Goal: Task Accomplishment & Management: Manage account settings

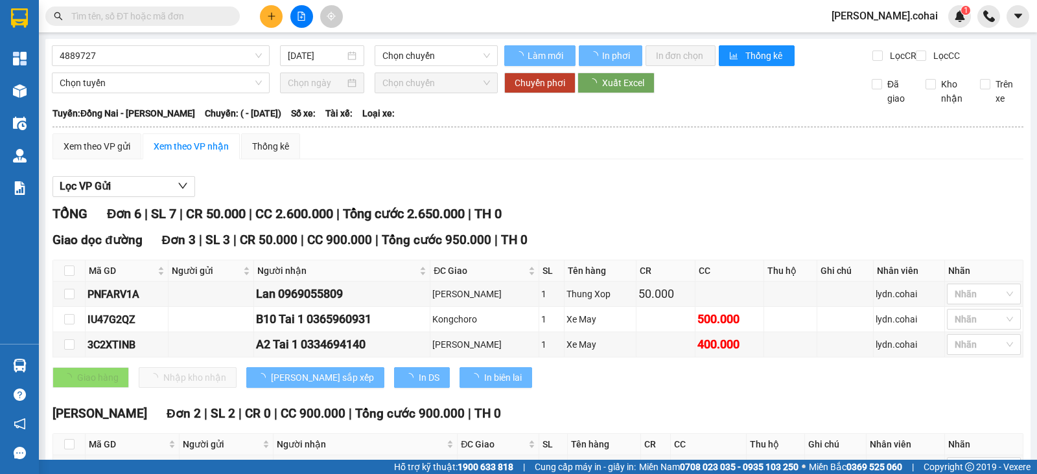
type input "[DATE]"
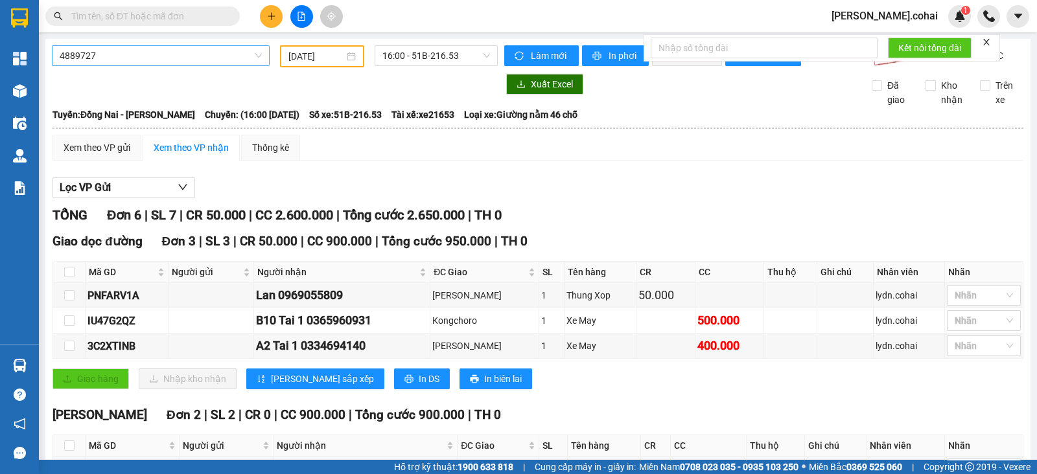
click at [169, 60] on span "4889727" at bounding box center [161, 55] width 202 height 19
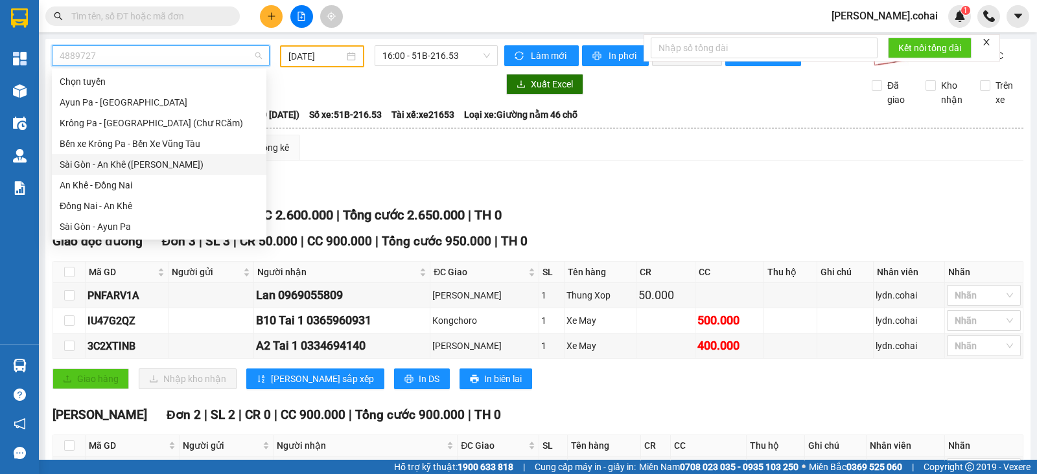
click at [115, 163] on div "Sài Gòn - An Khê ([PERSON_NAME])" at bounding box center [159, 164] width 199 height 14
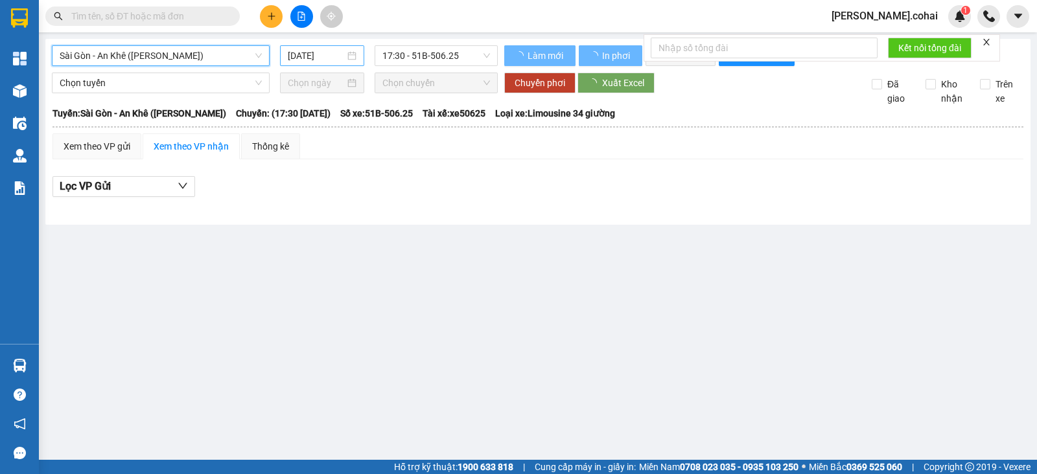
click at [305, 59] on input "[DATE]" at bounding box center [317, 56] width 58 height 14
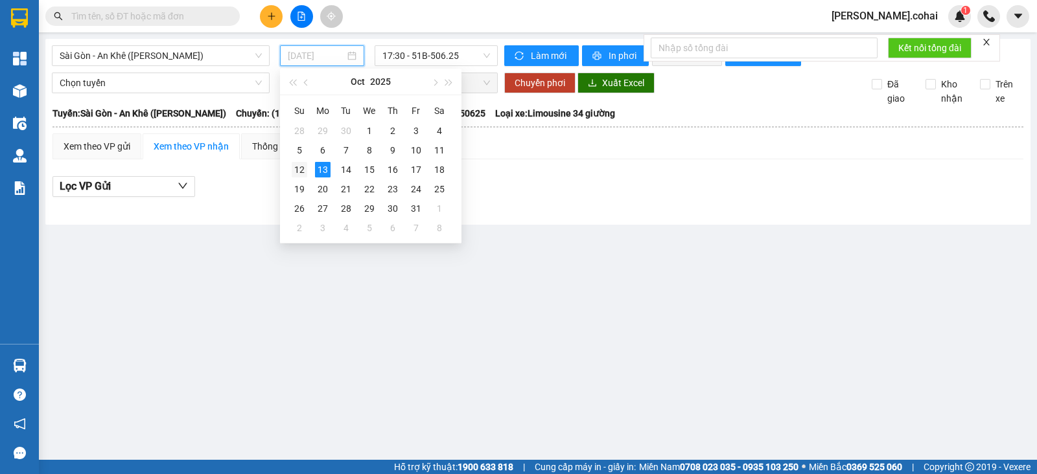
click at [297, 167] on div "12" at bounding box center [300, 170] width 16 height 16
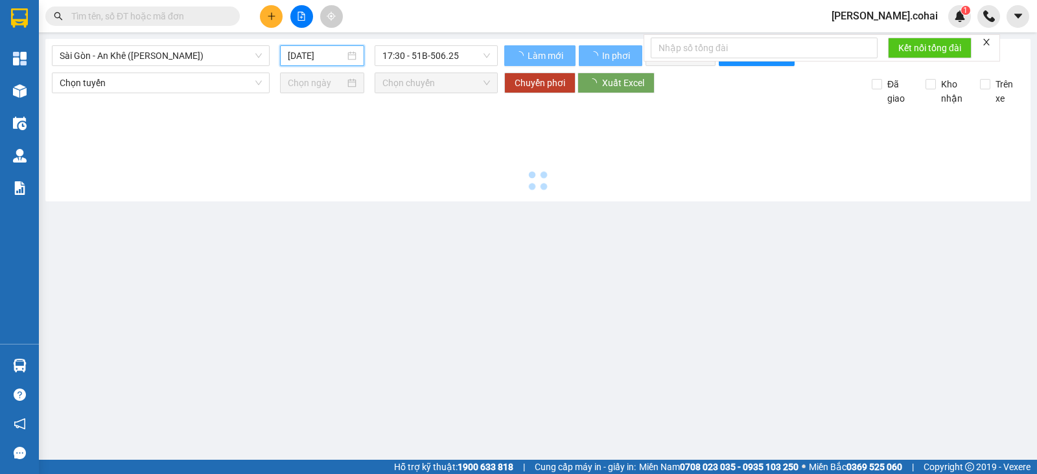
type input "[DATE]"
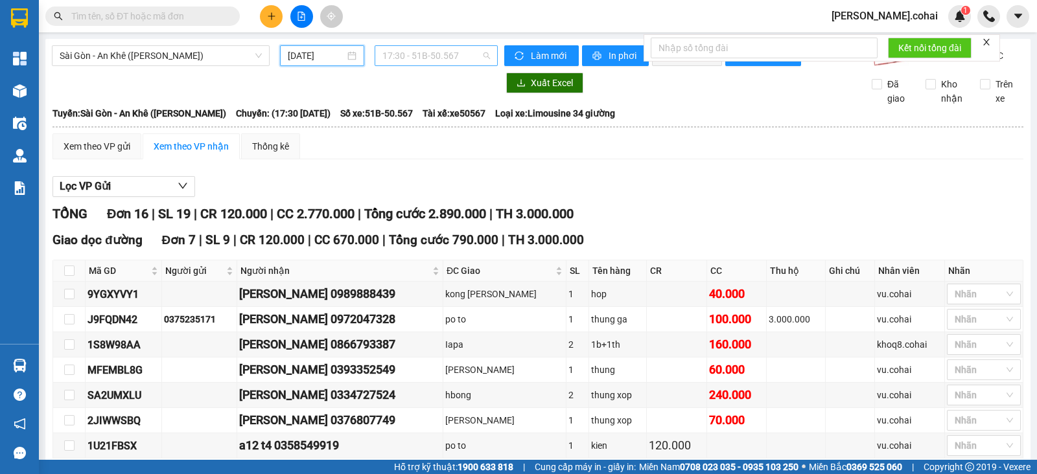
click at [402, 52] on span "17:30 - 51B-50.567" at bounding box center [435, 55] width 107 height 19
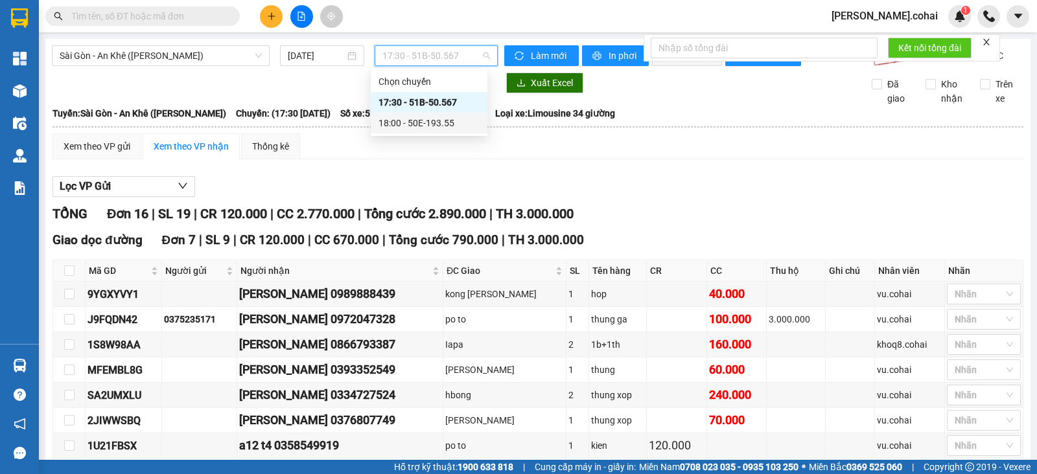
click at [399, 119] on div "18:00 - 50E-193.55" at bounding box center [428, 123] width 101 height 14
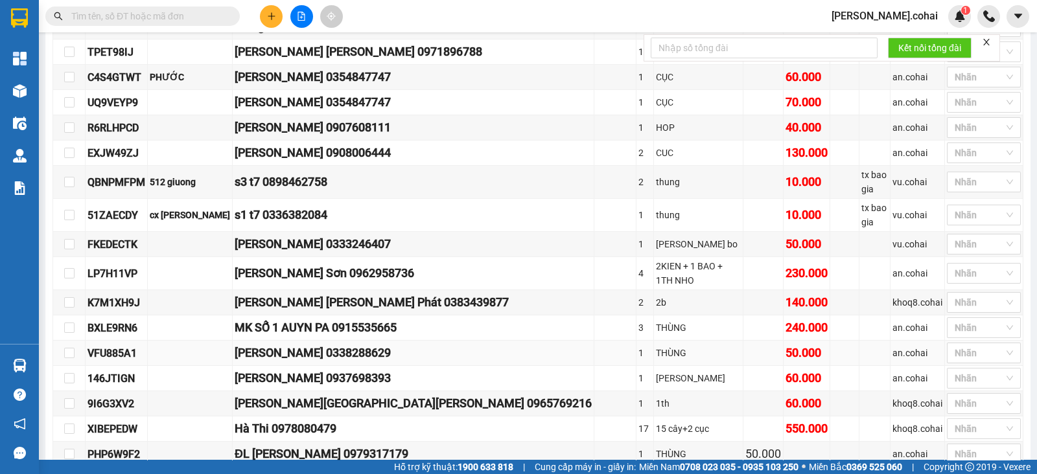
scroll to position [729, 0]
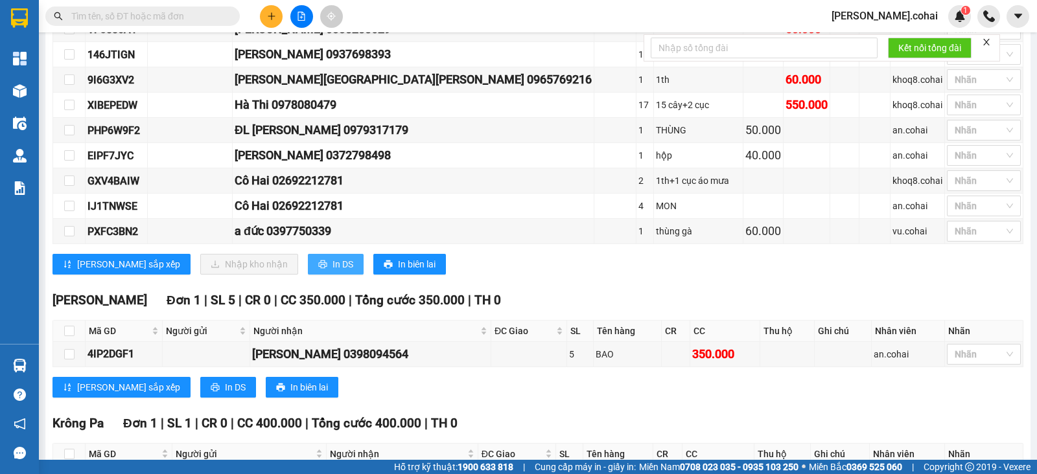
click at [332, 257] on span "In DS" at bounding box center [342, 264] width 21 height 14
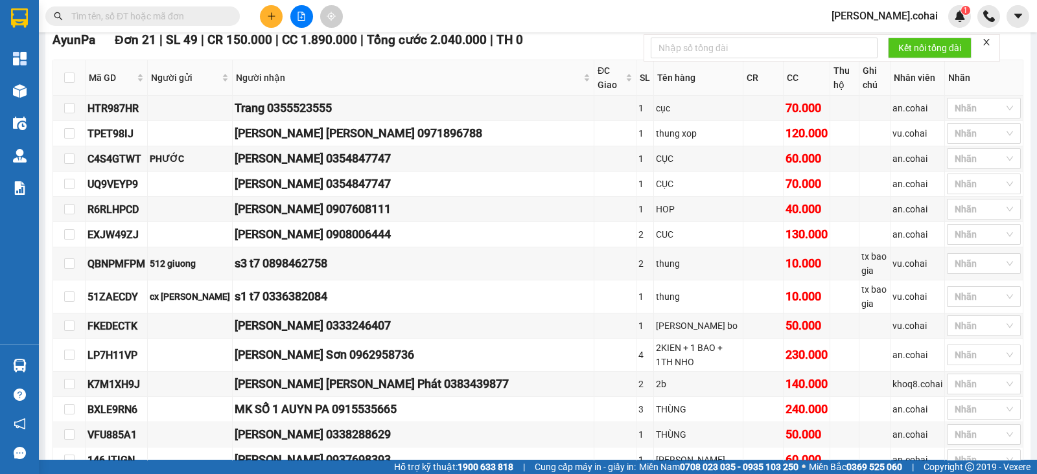
scroll to position [0, 0]
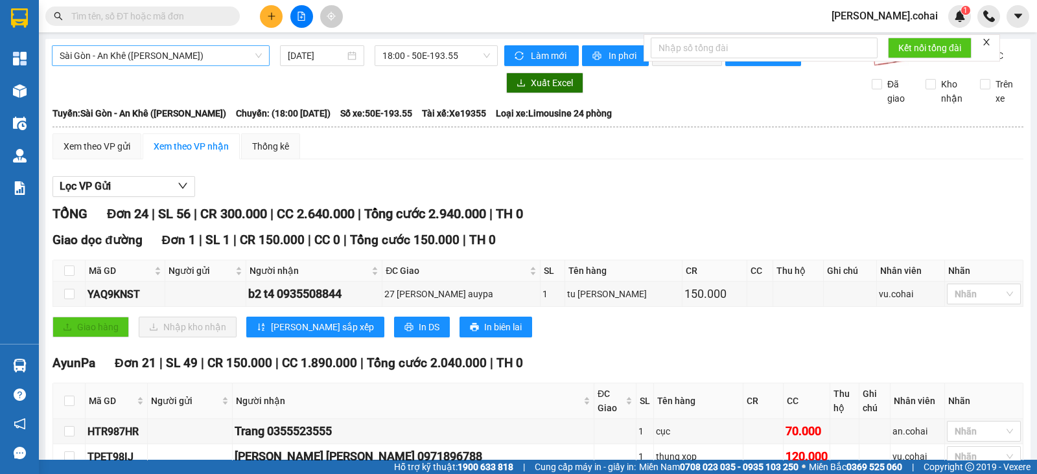
click at [220, 59] on span "Sài Gòn - An Khê ([PERSON_NAME])" at bounding box center [161, 55] width 202 height 19
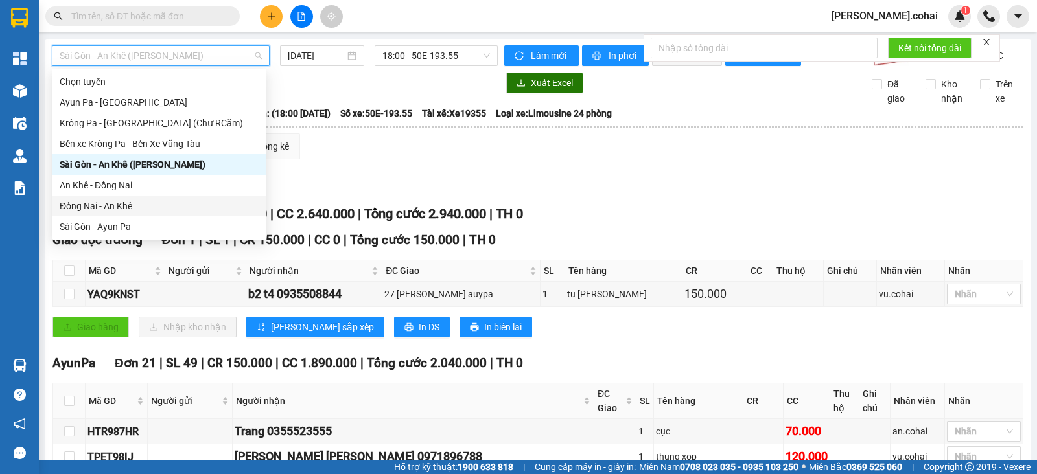
click at [164, 203] on div "Đồng Nai - An Khê" at bounding box center [159, 206] width 199 height 14
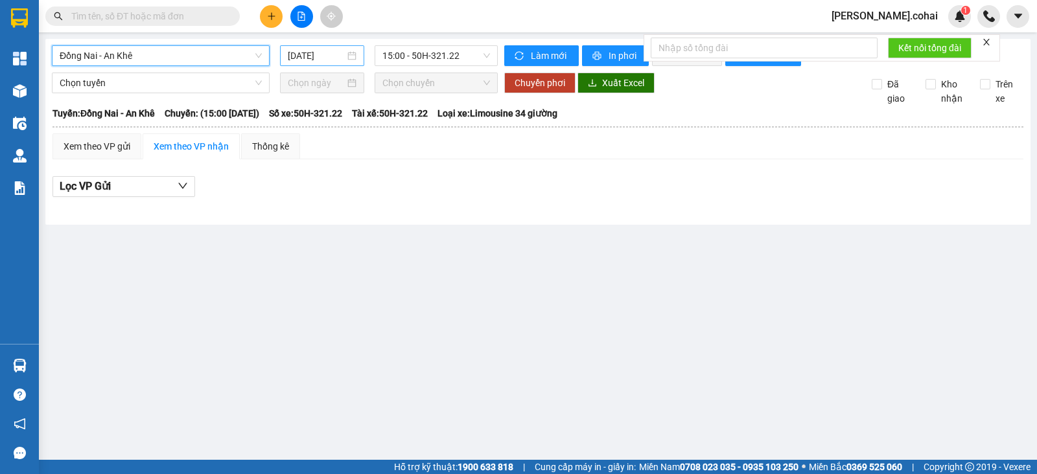
click at [335, 52] on input "[DATE]" at bounding box center [317, 56] width 58 height 14
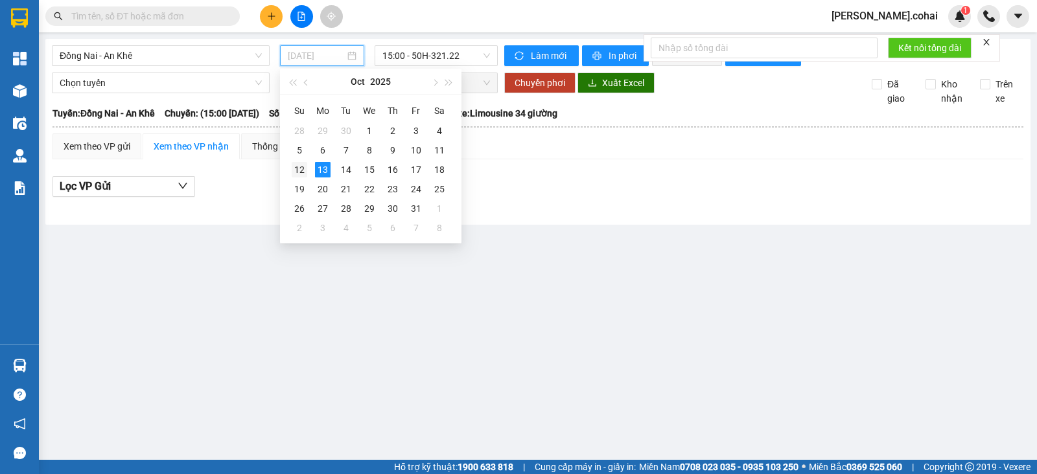
click at [298, 166] on div "12" at bounding box center [300, 170] width 16 height 16
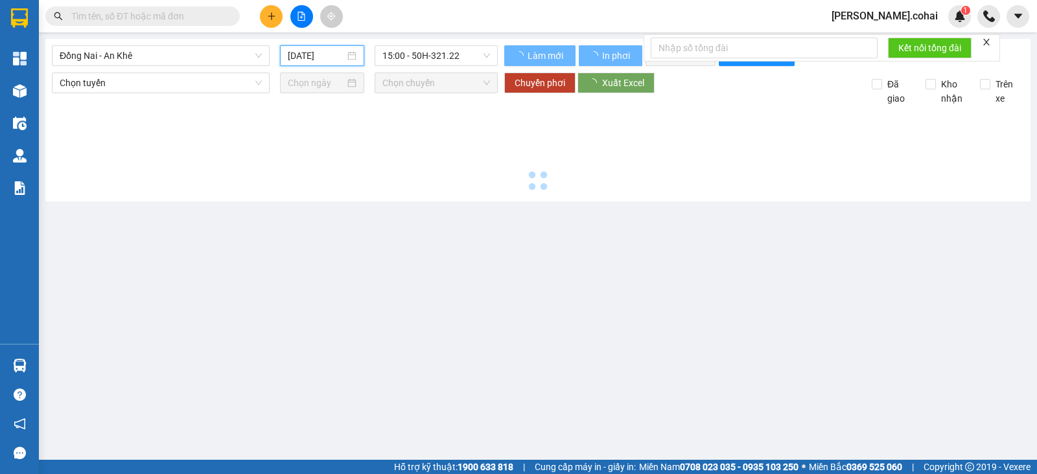
type input "[DATE]"
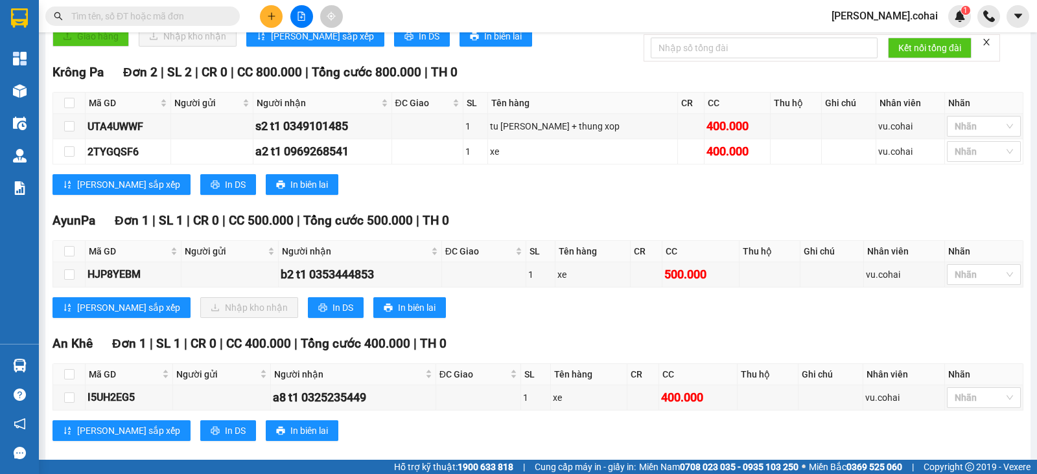
scroll to position [323, 0]
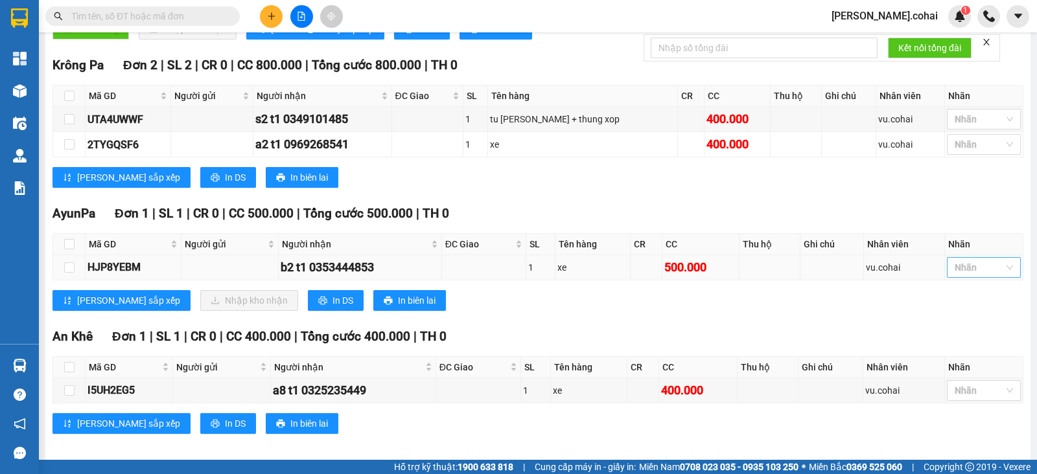
click at [951, 274] on div at bounding box center [977, 268] width 54 height 16
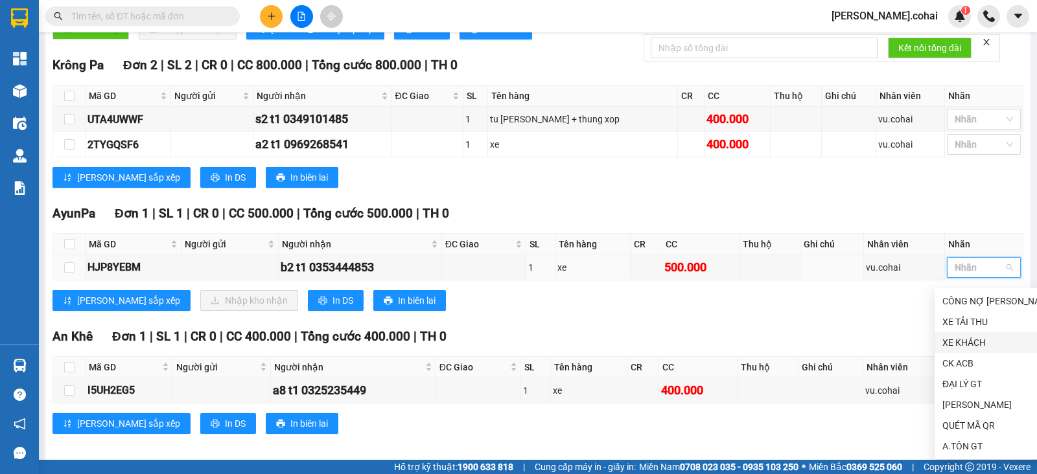
click at [943, 344] on div "XE KHÁCH" at bounding box center [998, 343] width 113 height 14
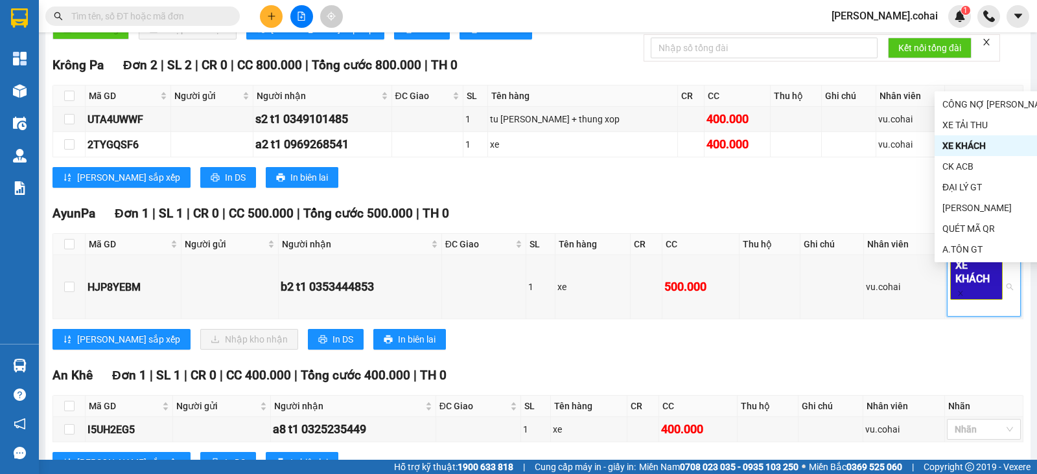
click at [540, 222] on div "AyunPa Đơn 1 | SL 1 | CR 0 | CC 500.000 | [PERSON_NAME] 500.000 | TH 0" at bounding box center [537, 213] width 971 height 19
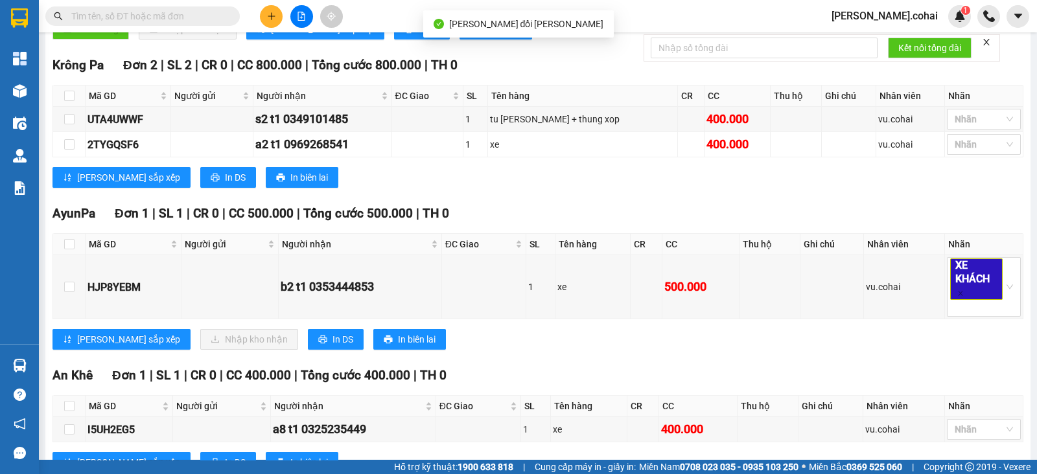
scroll to position [0, 0]
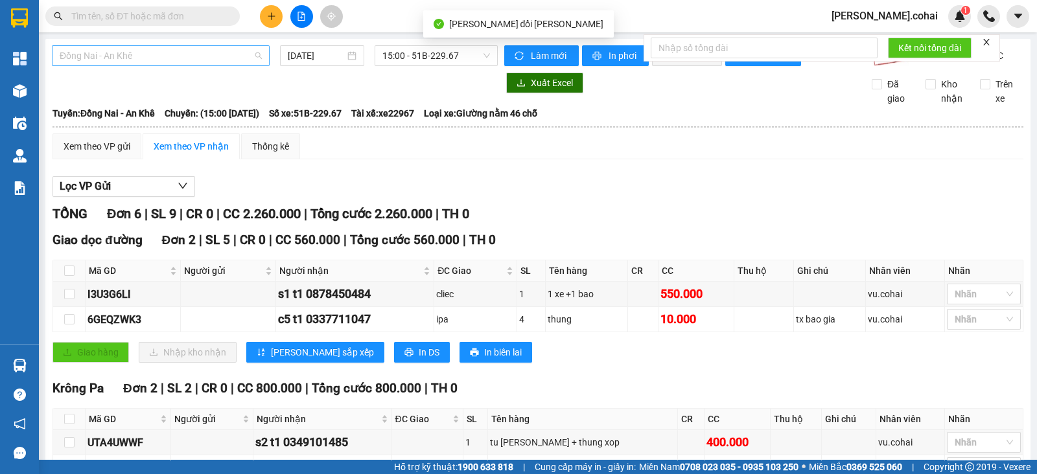
click at [158, 46] on span "Đồng Nai - An Khê" at bounding box center [161, 55] width 202 height 19
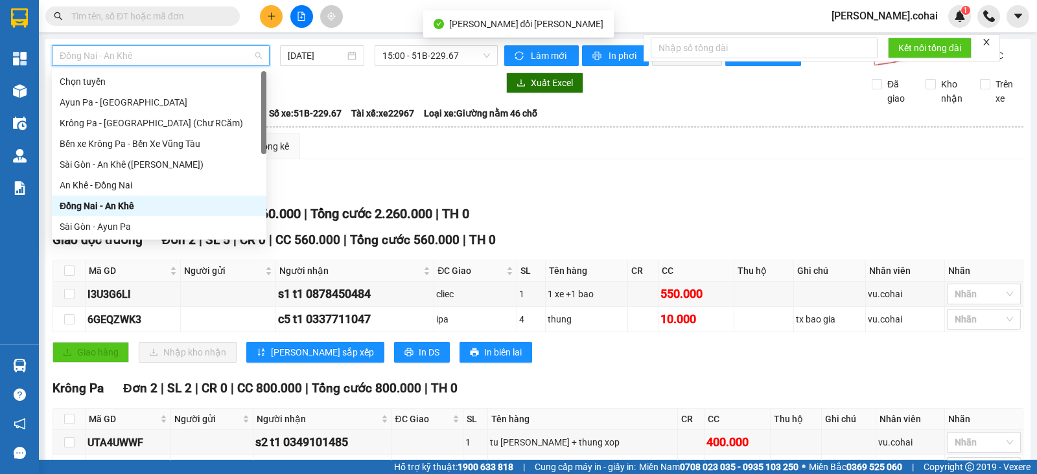
scroll to position [80, 0]
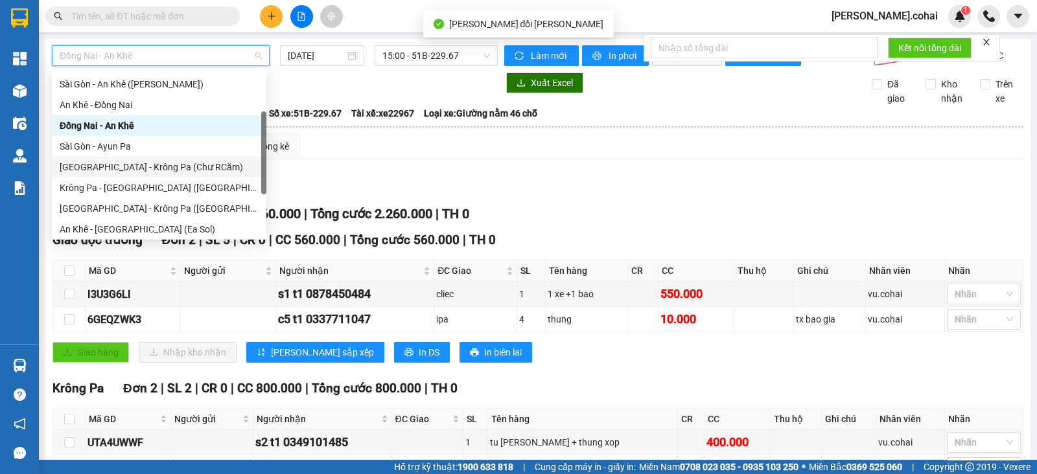
click at [146, 168] on div "[GEOGRAPHIC_DATA] - Krông Pa (Chư RCăm)" at bounding box center [159, 167] width 199 height 14
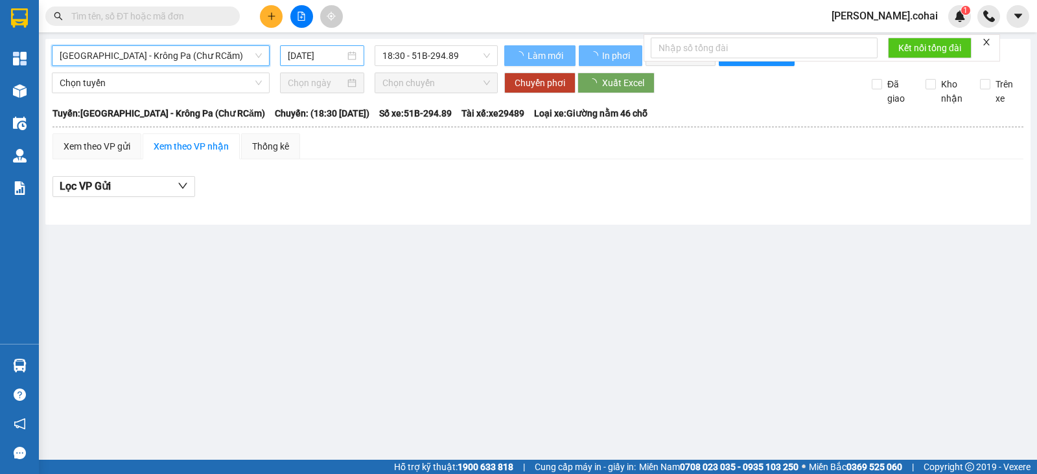
click at [318, 52] on input "[DATE]" at bounding box center [317, 56] width 58 height 14
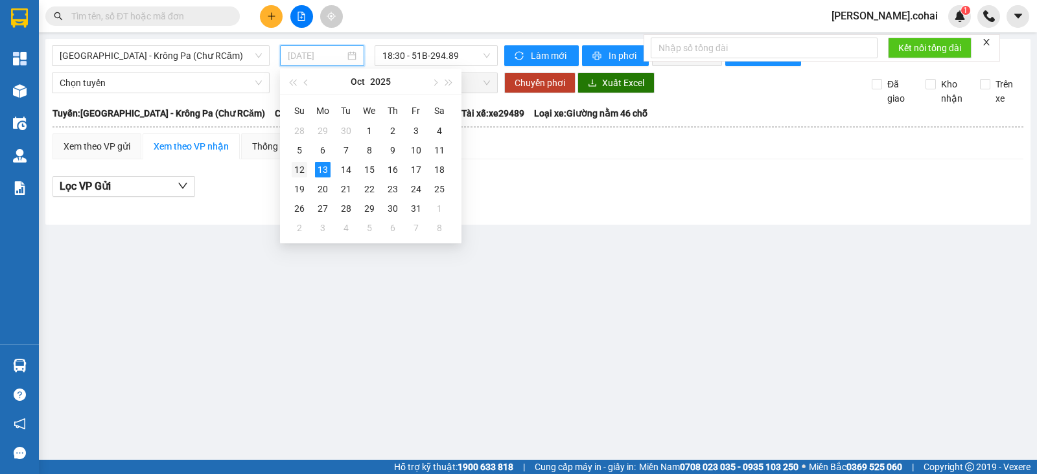
click at [293, 170] on div "12" at bounding box center [300, 170] width 16 height 16
type input "[DATE]"
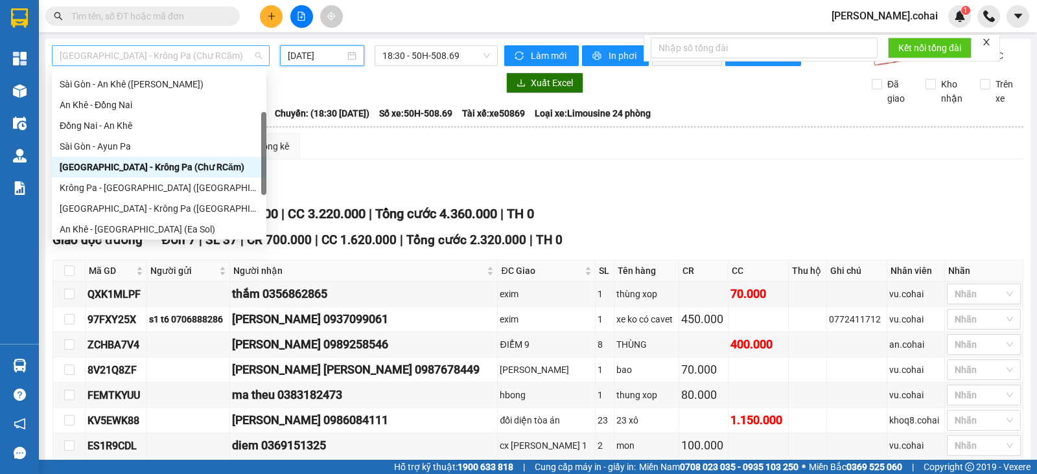
click at [225, 51] on span "[GEOGRAPHIC_DATA] - Krông Pa (Chư RCăm)" at bounding box center [161, 55] width 202 height 19
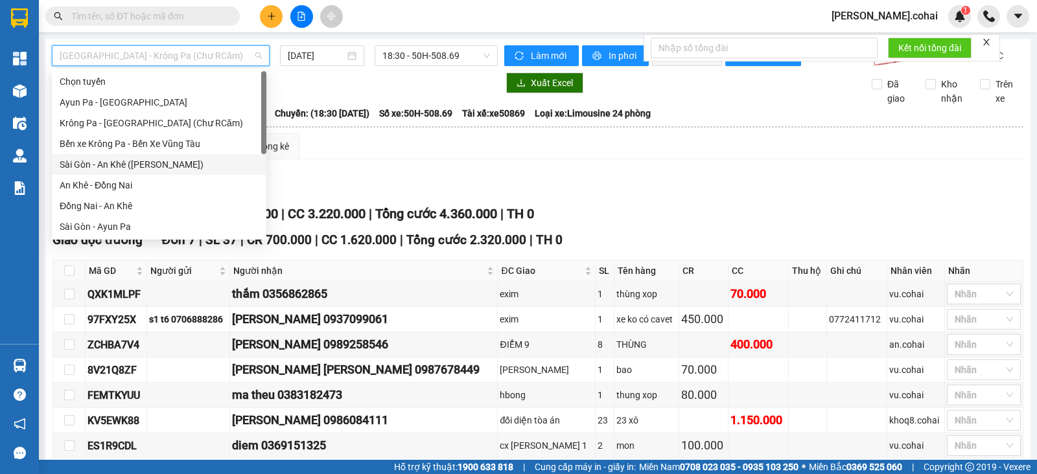
click at [136, 163] on div "Sài Gòn - An Khê ([PERSON_NAME])" at bounding box center [159, 164] width 199 height 14
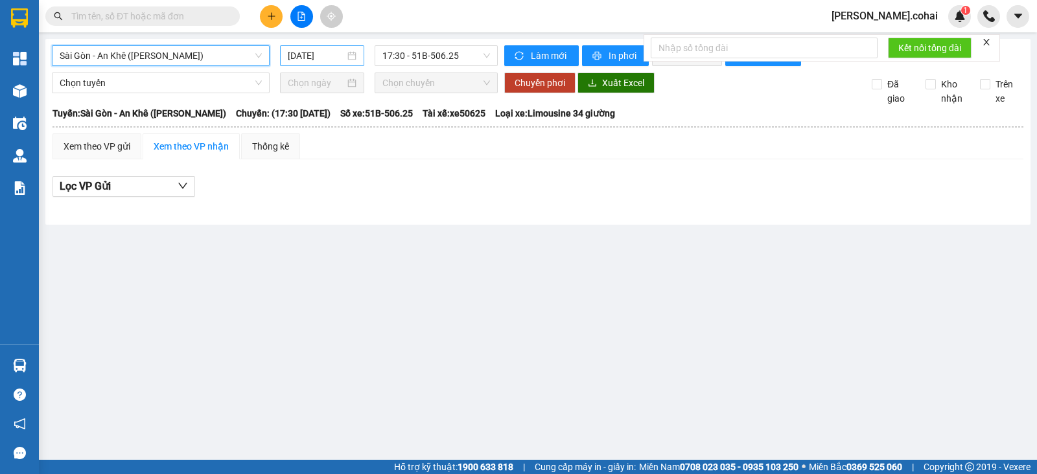
click at [340, 49] on input "[DATE]" at bounding box center [317, 56] width 58 height 14
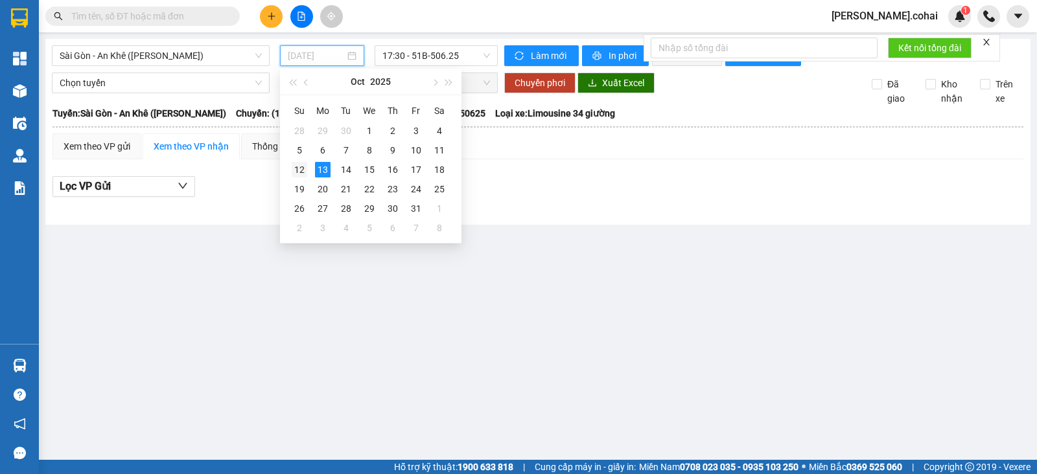
click at [297, 171] on div "12" at bounding box center [300, 170] width 16 height 16
type input "[DATE]"
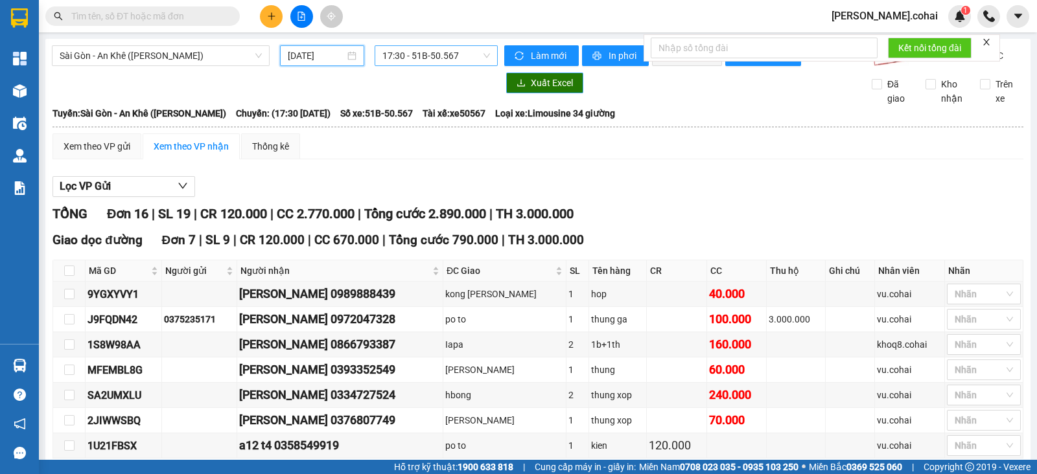
click at [436, 54] on span "17:30 - 51B-50.567" at bounding box center [435, 55] width 107 height 19
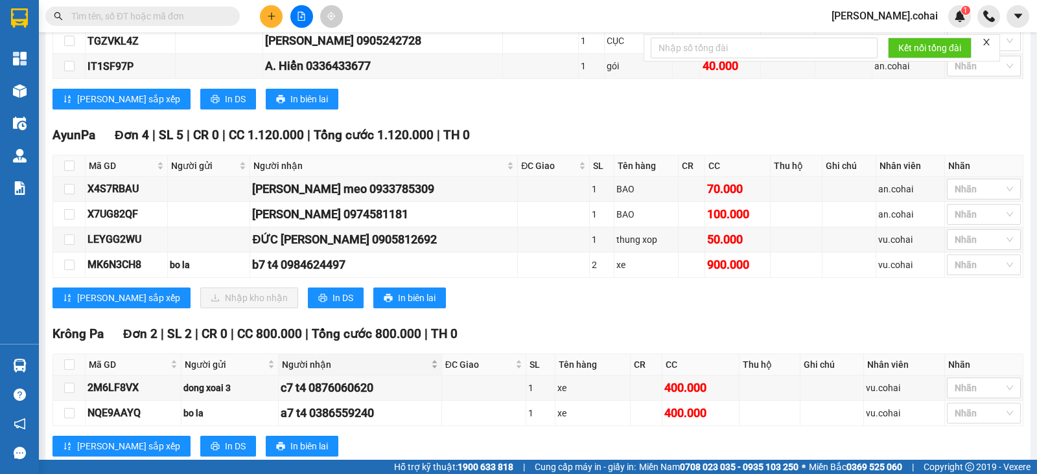
scroll to position [590, 0]
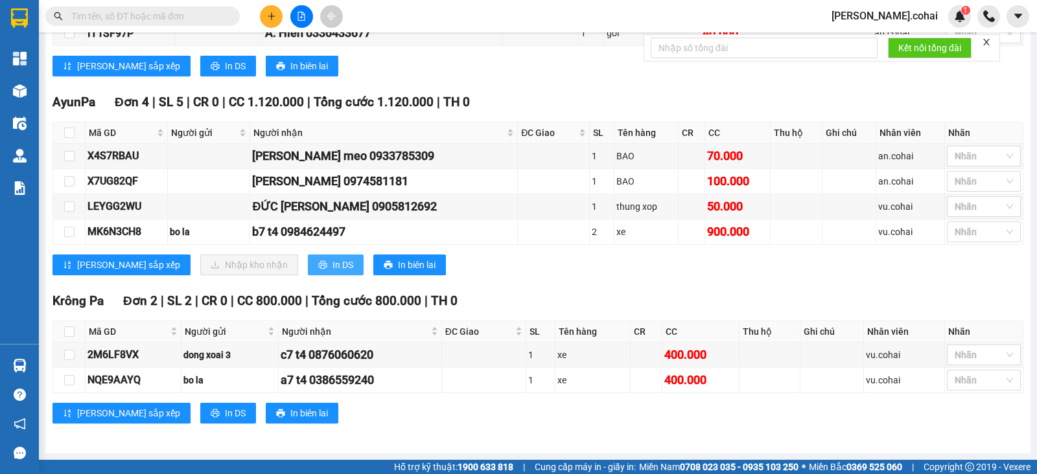
click at [332, 264] on span "In DS" at bounding box center [342, 265] width 21 height 14
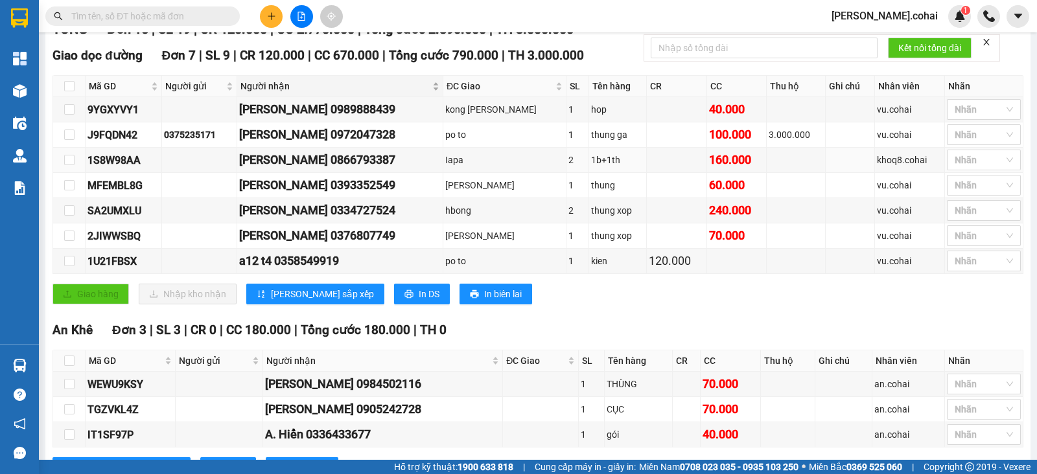
scroll to position [0, 0]
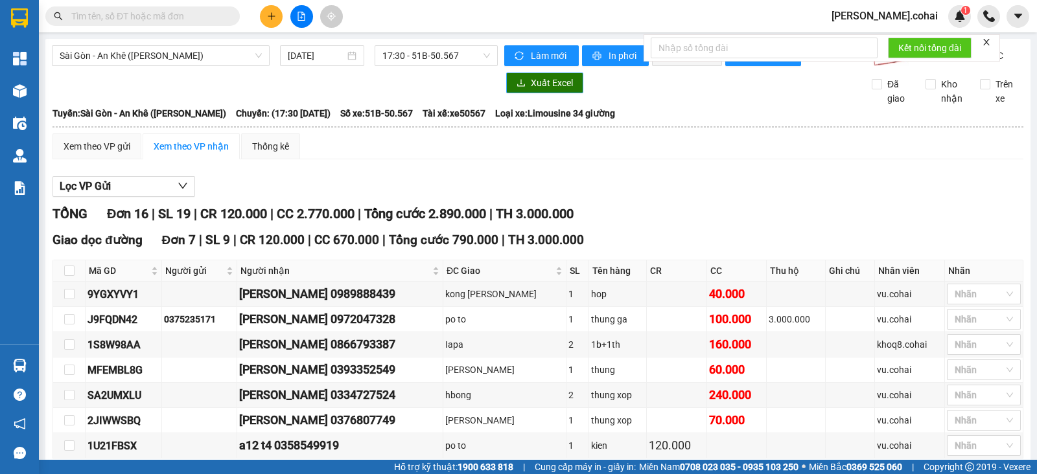
click at [205, 47] on span "Sài Gòn - An Khê ([PERSON_NAME])" at bounding box center [161, 55] width 202 height 19
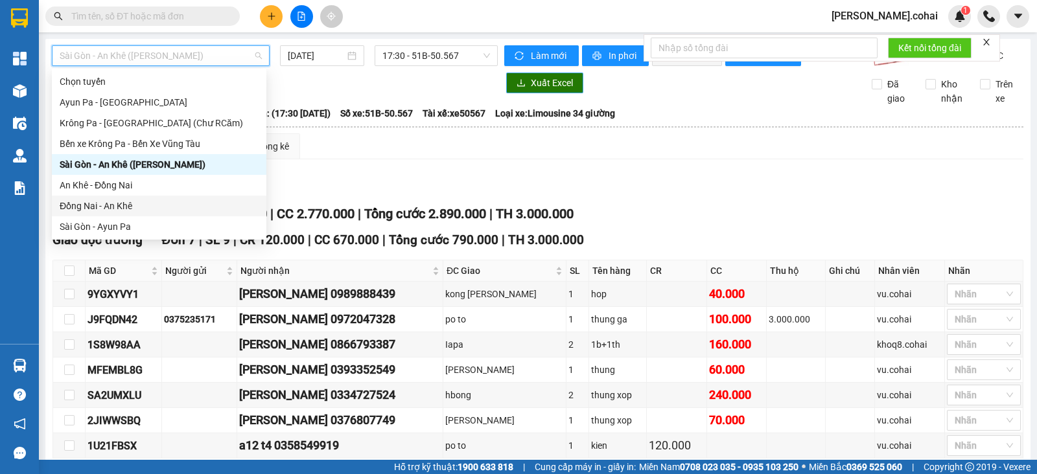
scroll to position [80, 0]
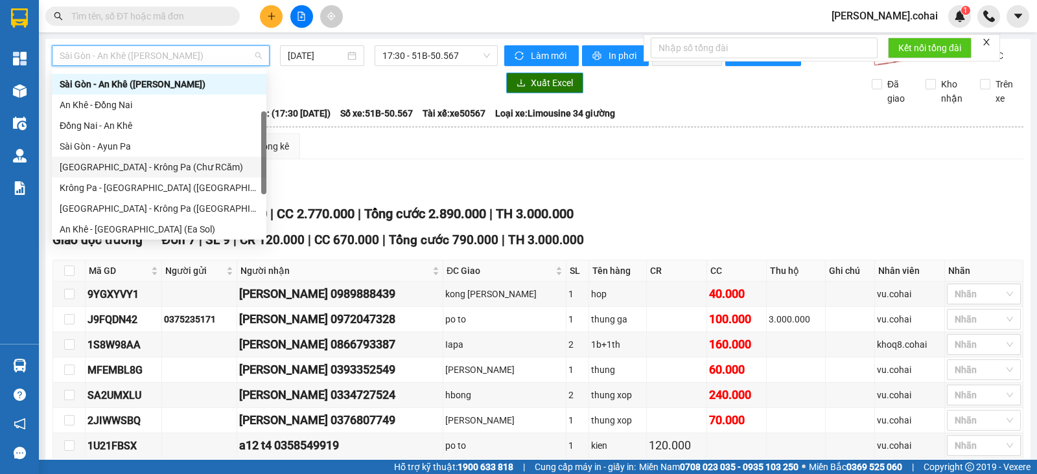
click at [157, 166] on div "[GEOGRAPHIC_DATA] - Krông Pa (Chư RCăm)" at bounding box center [159, 167] width 199 height 14
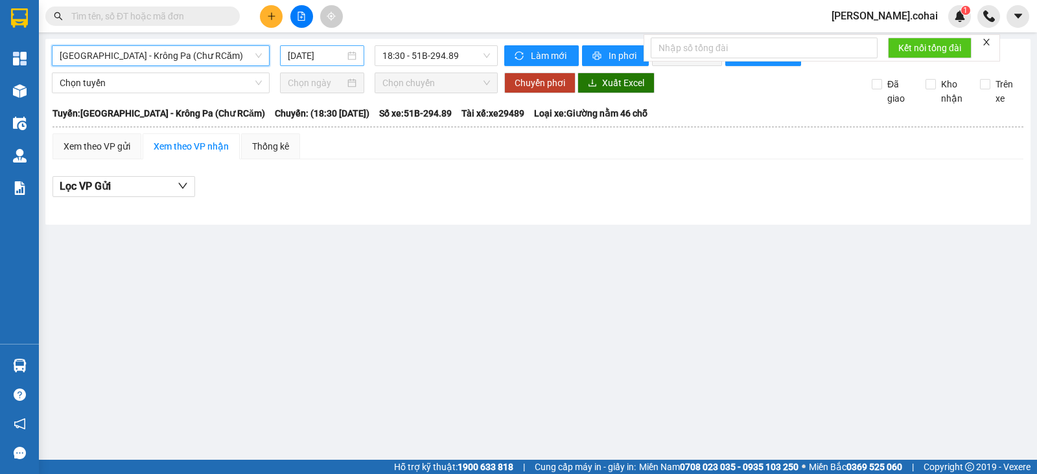
click at [318, 51] on input "[DATE]" at bounding box center [317, 56] width 58 height 14
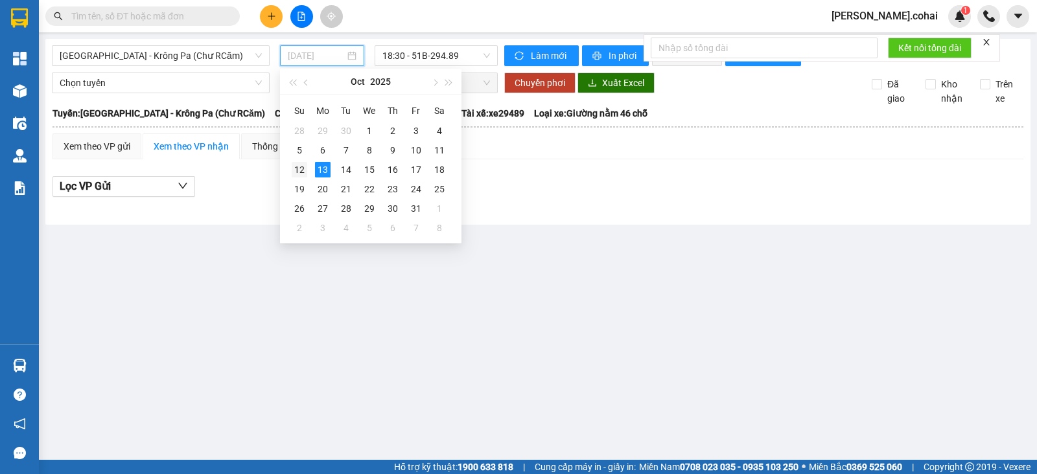
click at [298, 176] on div "12" at bounding box center [300, 170] width 16 height 16
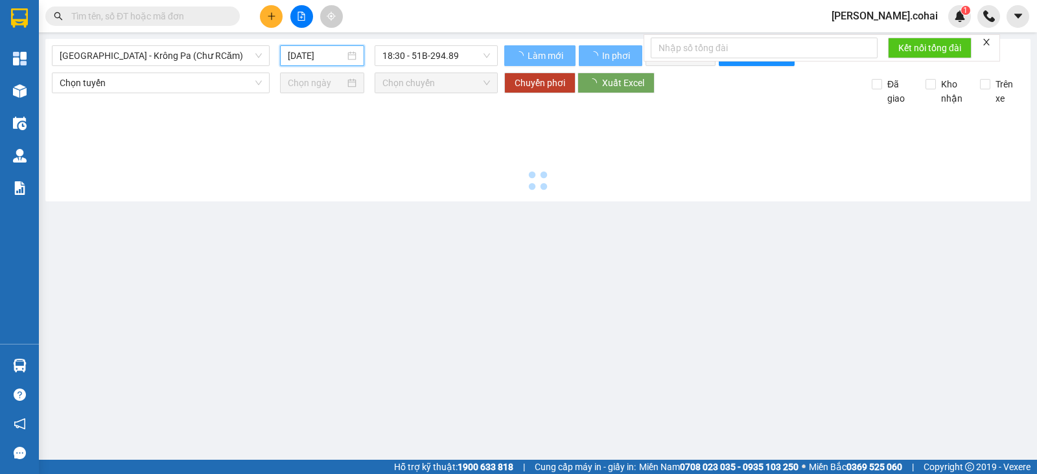
type input "[DATE]"
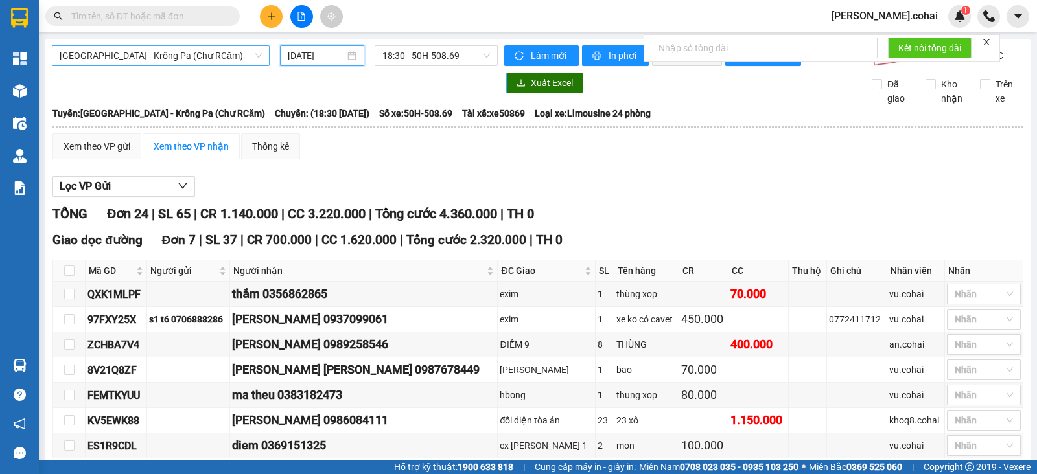
click at [244, 54] on span "[GEOGRAPHIC_DATA] - Krông Pa (Chư RCăm)" at bounding box center [161, 55] width 202 height 19
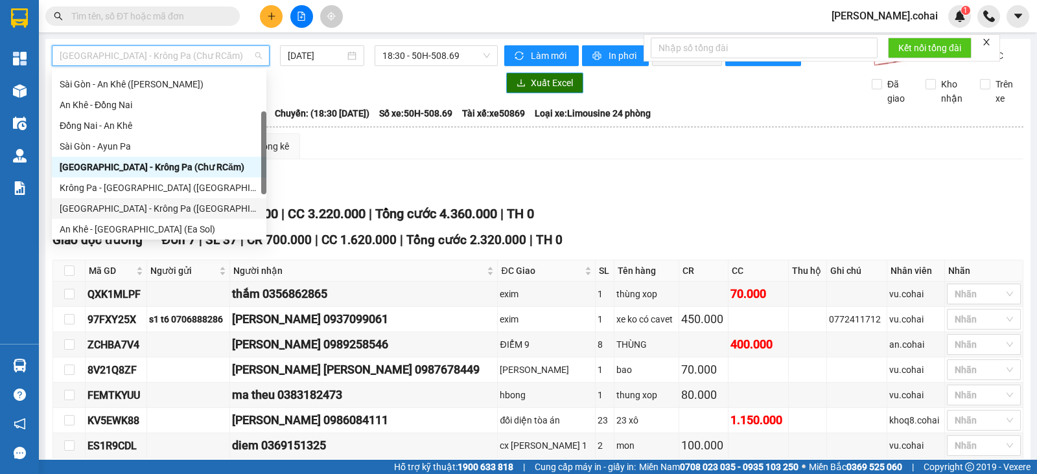
click at [130, 209] on div "[GEOGRAPHIC_DATA] - Krông Pa ([GEOGRAPHIC_DATA])" at bounding box center [159, 209] width 199 height 14
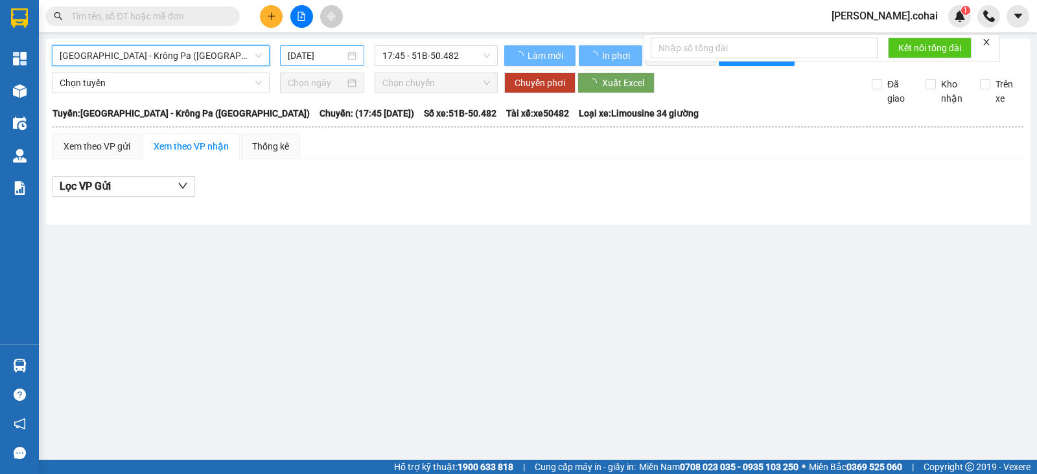
click at [334, 52] on input "[DATE]" at bounding box center [317, 56] width 58 height 14
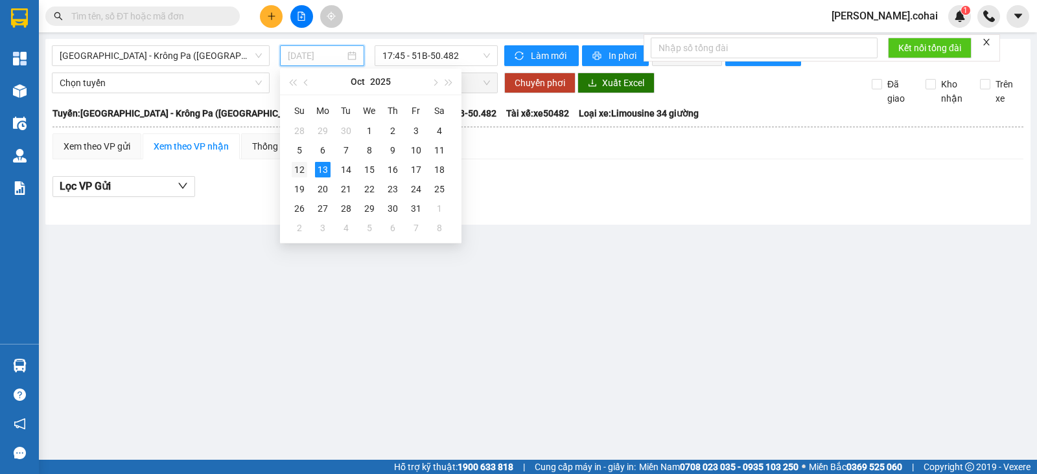
click at [299, 170] on div "12" at bounding box center [300, 170] width 16 height 16
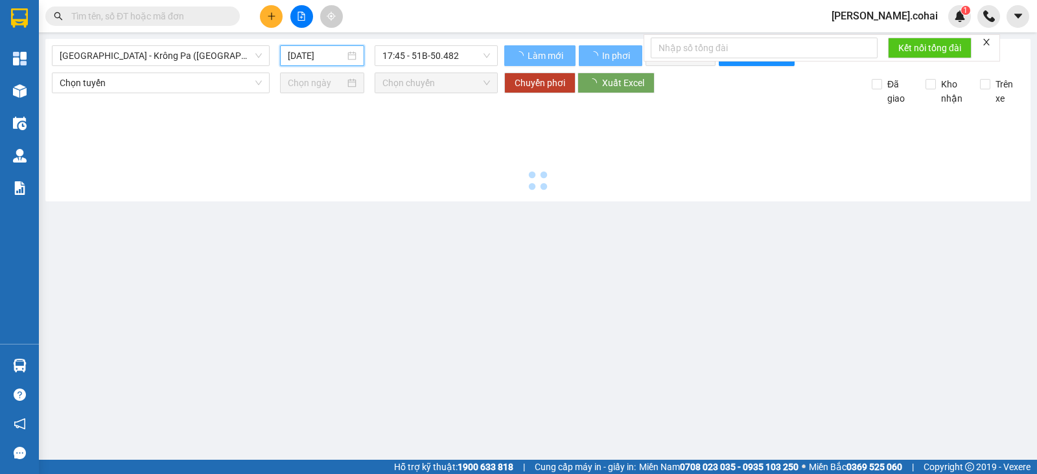
type input "[DATE]"
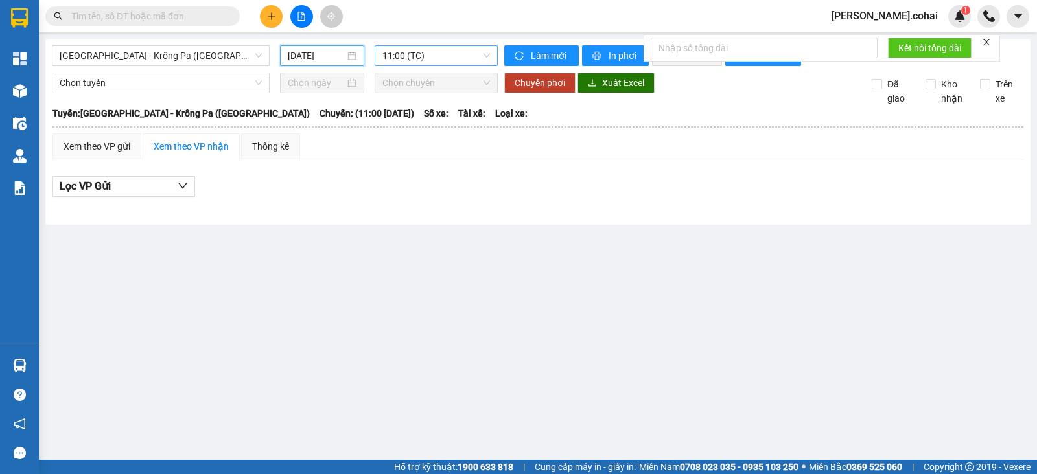
click at [419, 50] on span "11:00 (TC)" at bounding box center [435, 55] width 107 height 19
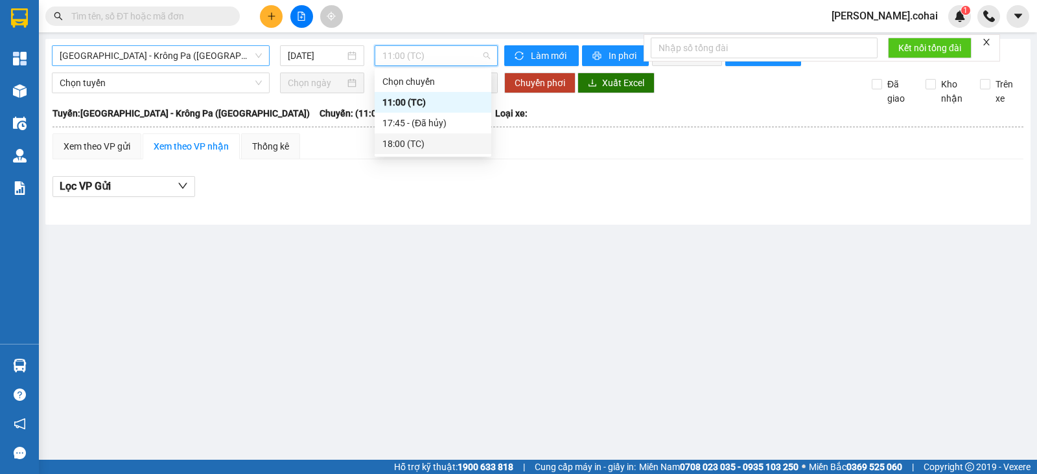
click at [165, 64] on div "[GEOGRAPHIC_DATA] - Krông Pa ([GEOGRAPHIC_DATA]) [DATE] 11:00 (TC)" at bounding box center [275, 55] width 446 height 21
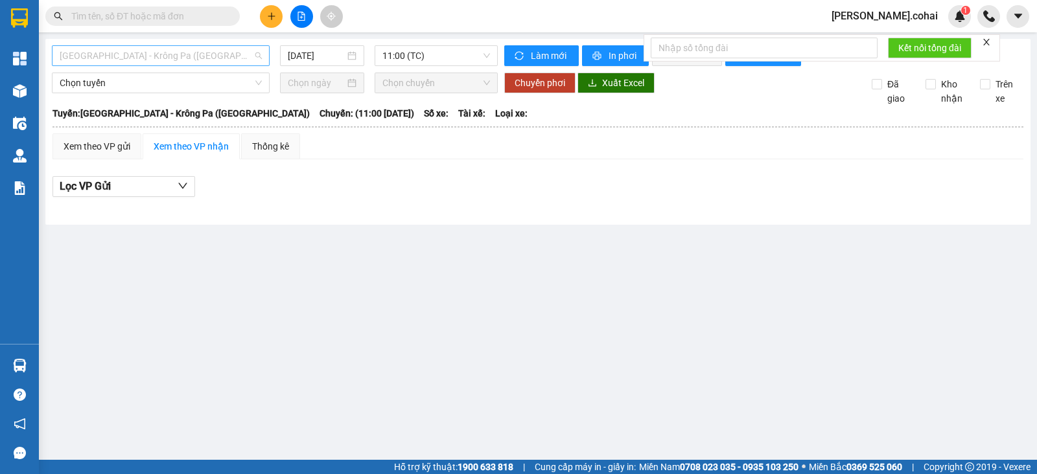
click at [165, 63] on span "[GEOGRAPHIC_DATA] - Krông Pa ([GEOGRAPHIC_DATA])" at bounding box center [161, 55] width 202 height 19
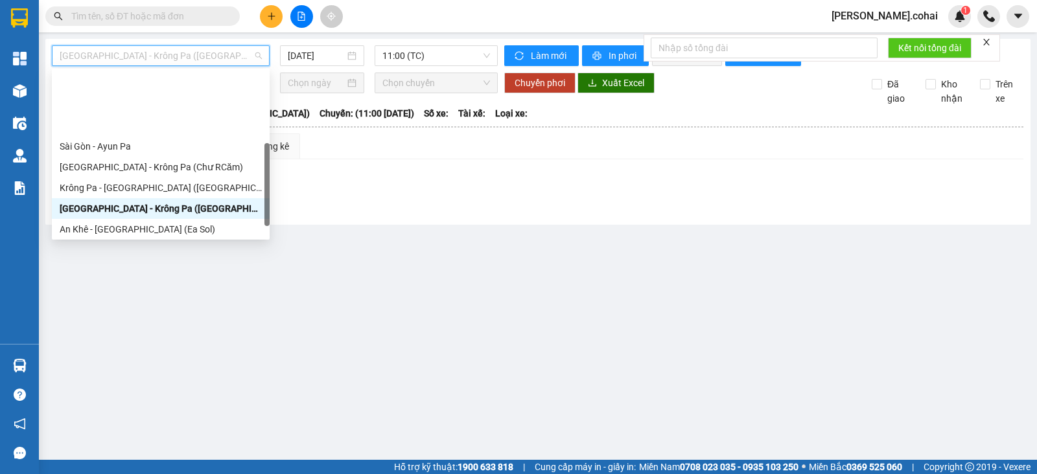
scroll to position [161, 0]
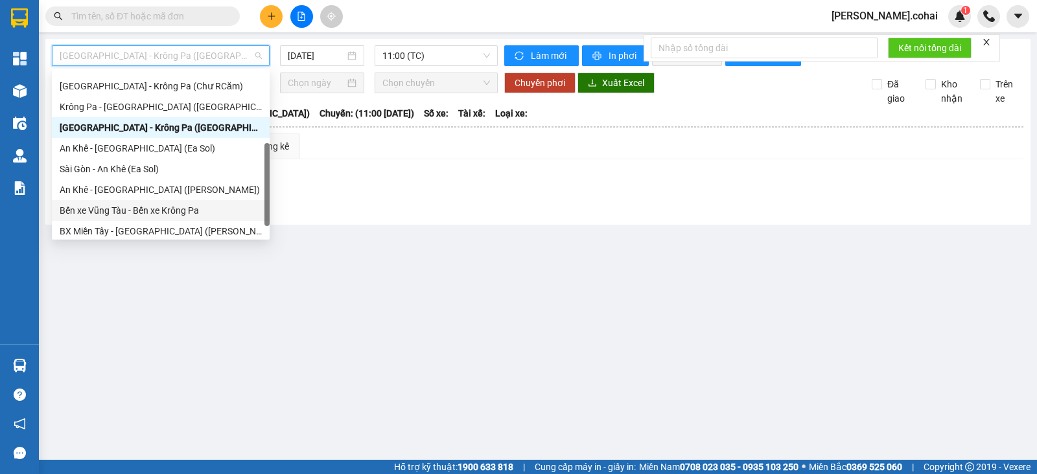
click at [135, 204] on div "Bến xe Vũng Tàu - Bến xe Krông Pa" at bounding box center [161, 211] width 202 height 14
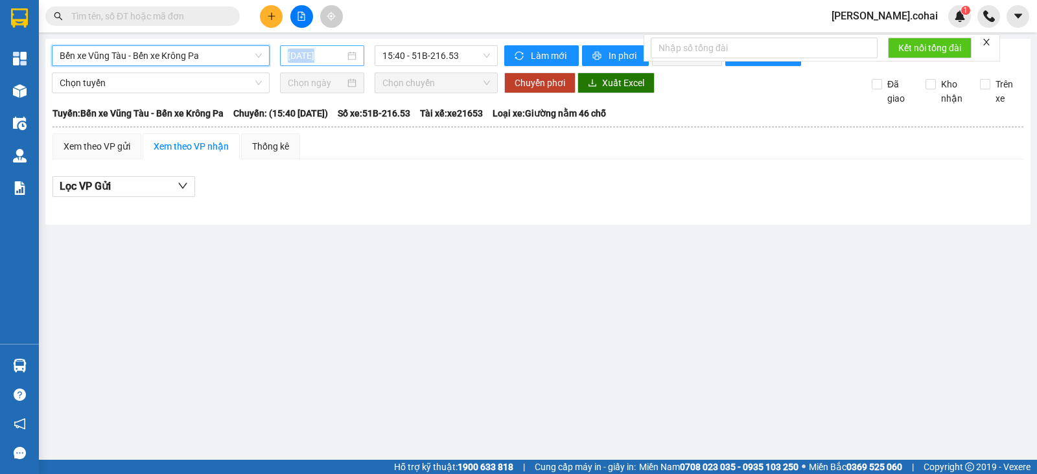
click at [345, 58] on div "[DATE]" at bounding box center [322, 56] width 69 height 14
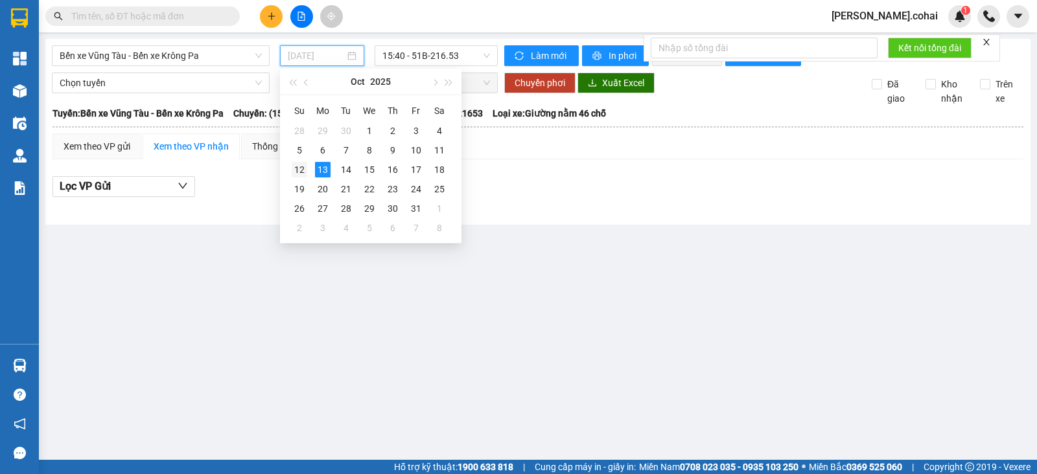
click at [301, 171] on div "12" at bounding box center [300, 170] width 16 height 16
type input "[DATE]"
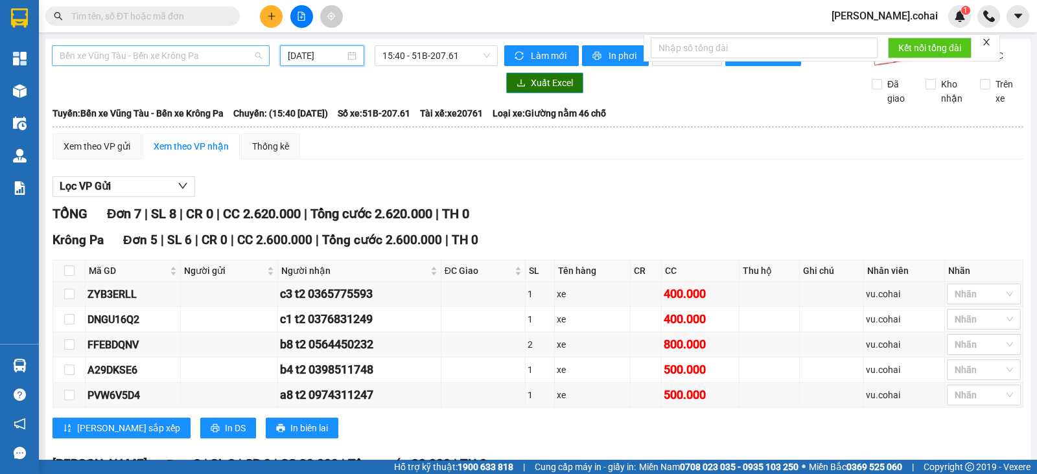
click at [216, 59] on span "Bến xe Vũng Tàu - Bến xe Krông Pa" at bounding box center [161, 55] width 202 height 19
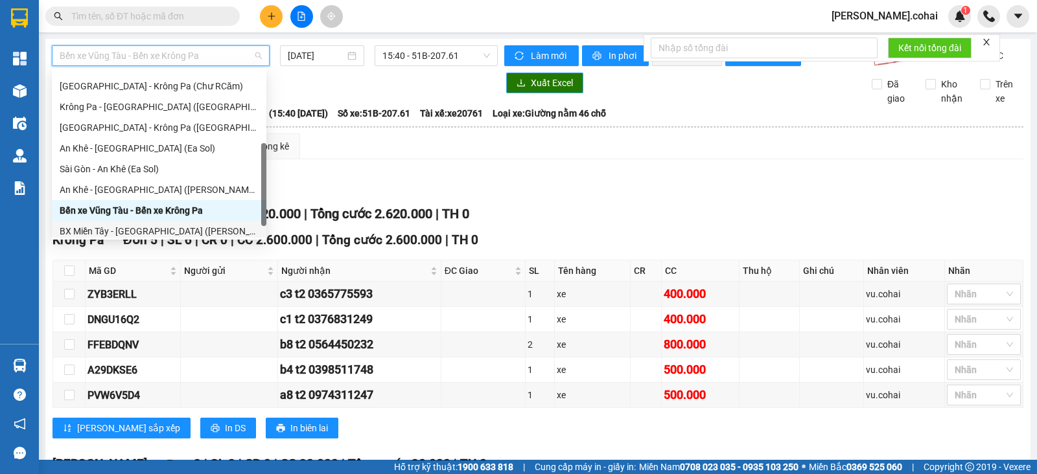
click at [172, 232] on div "BX Miền Tây - [GEOGRAPHIC_DATA] ([PERSON_NAME] - [PERSON_NAME][GEOGRAPHIC_DATA])" at bounding box center [159, 231] width 199 height 14
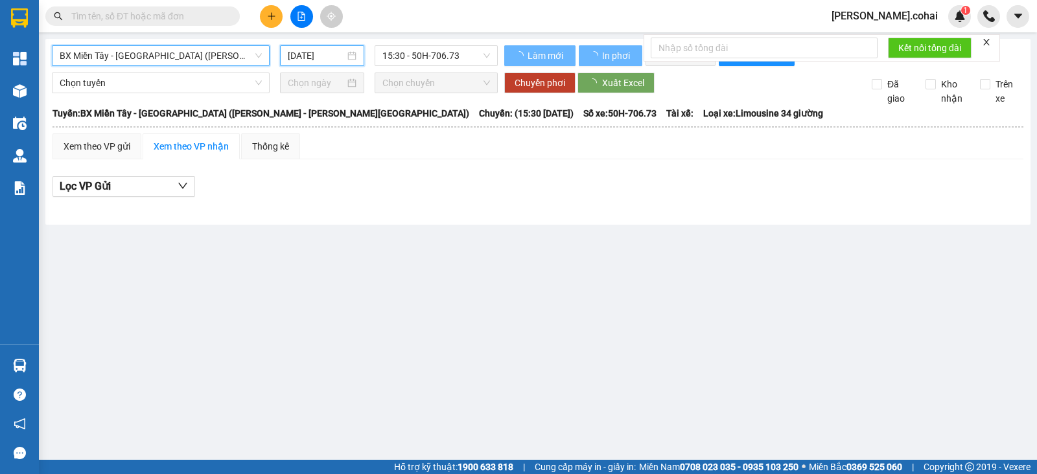
click at [316, 49] on input "[DATE]" at bounding box center [317, 56] width 58 height 14
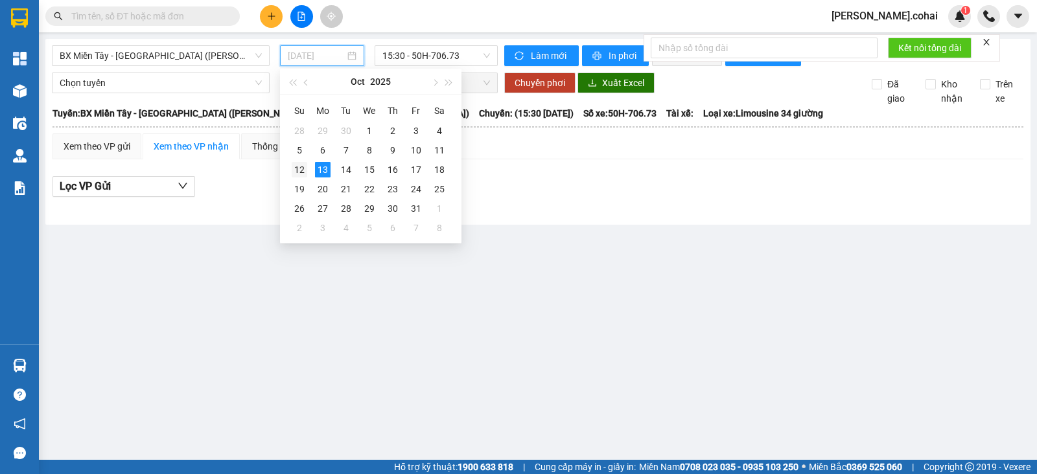
click at [302, 169] on div "12" at bounding box center [300, 170] width 16 height 16
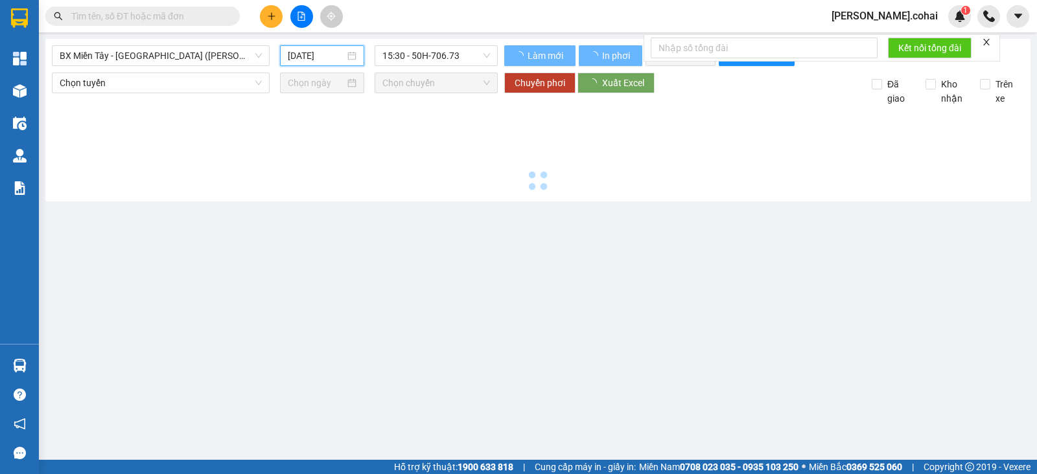
type input "[DATE]"
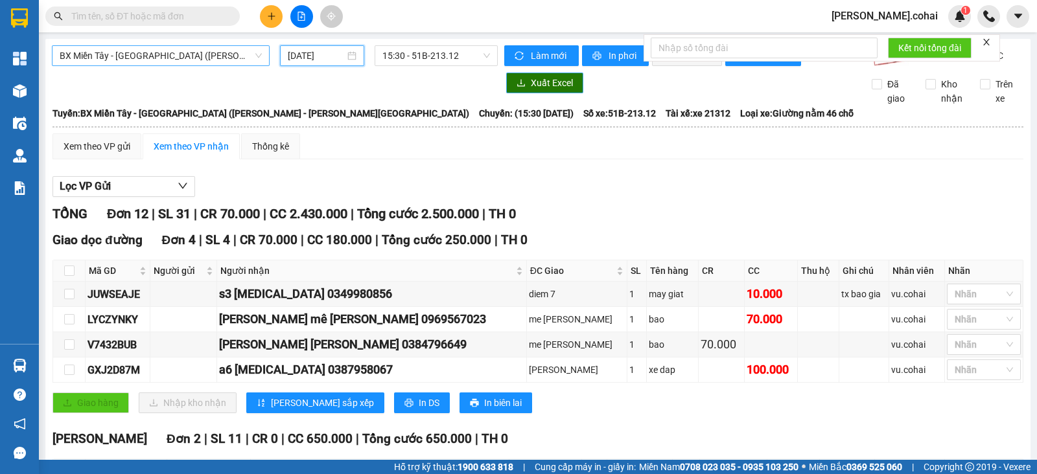
click at [162, 48] on span "BX Miền Tây - [GEOGRAPHIC_DATA] ([PERSON_NAME] - [PERSON_NAME][GEOGRAPHIC_DATA])" at bounding box center [161, 55] width 202 height 19
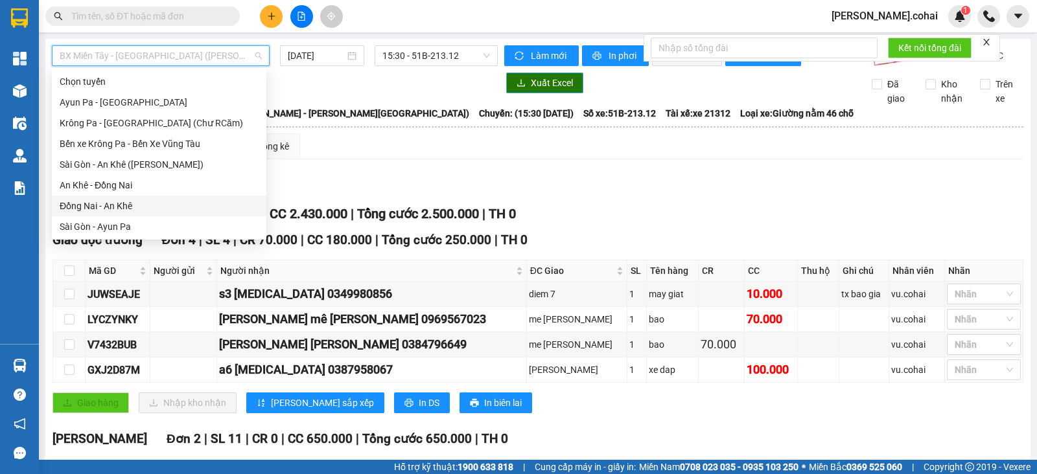
click at [115, 202] on div "Đồng Nai - An Khê" at bounding box center [159, 206] width 199 height 14
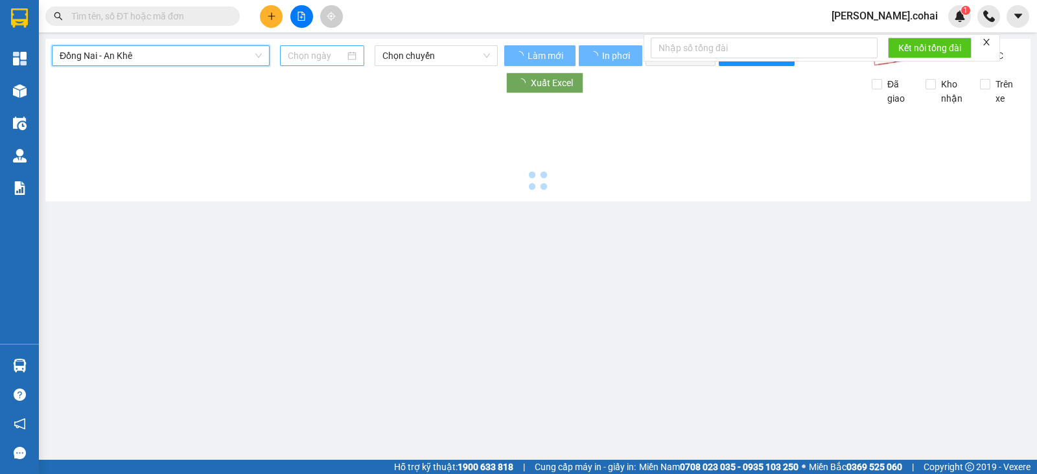
click at [325, 56] on input at bounding box center [317, 56] width 58 height 14
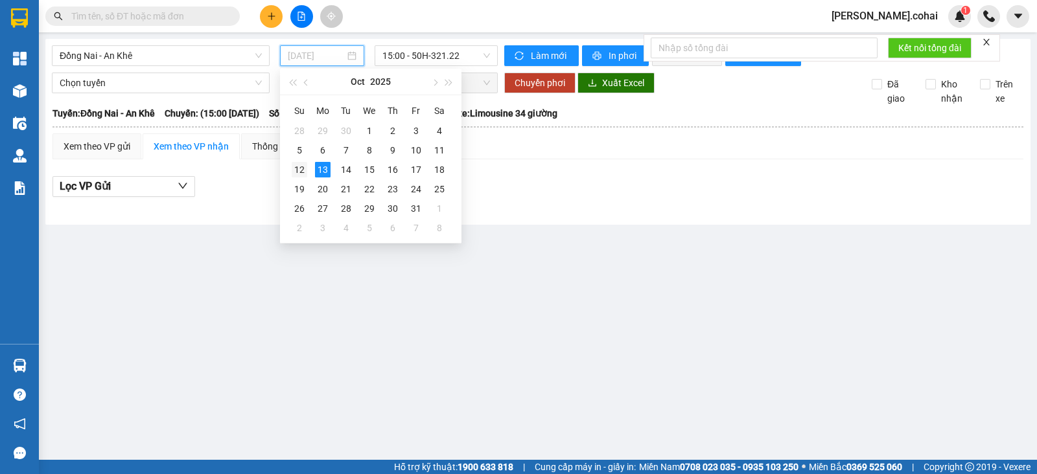
click at [301, 164] on div "12" at bounding box center [300, 170] width 16 height 16
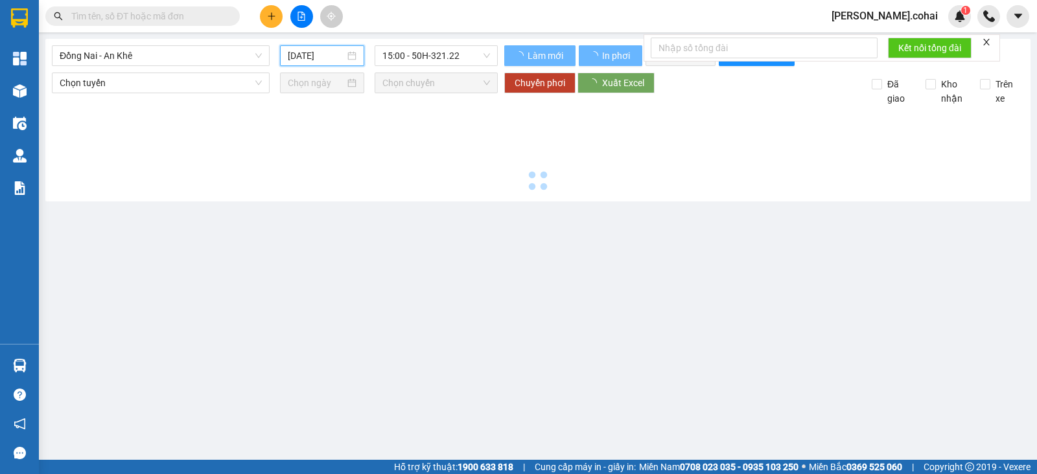
type input "[DATE]"
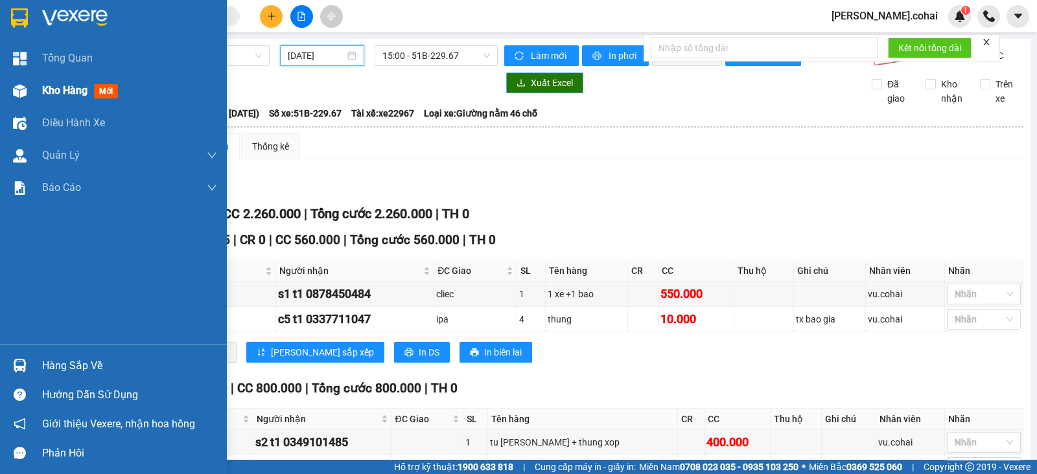
click at [76, 93] on span "Kho hàng" at bounding box center [64, 90] width 45 height 12
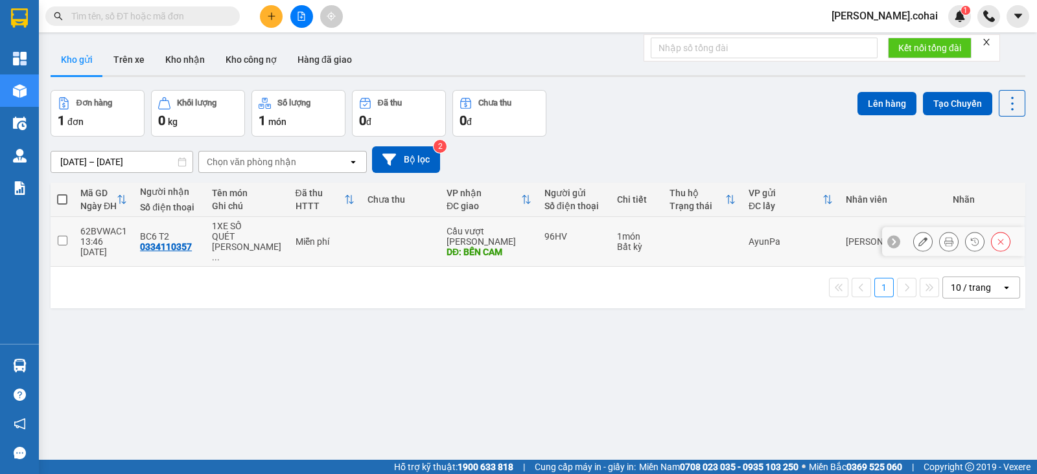
click at [918, 237] on icon at bounding box center [922, 241] width 9 height 9
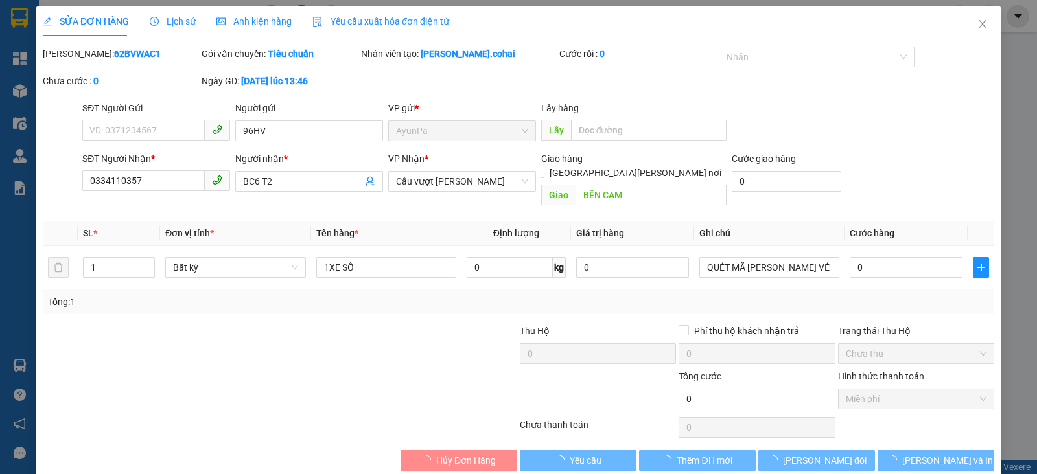
type input "96HV"
type input "0334110357"
type input "BC6 T2"
type input "BẾN CAM"
type input "0"
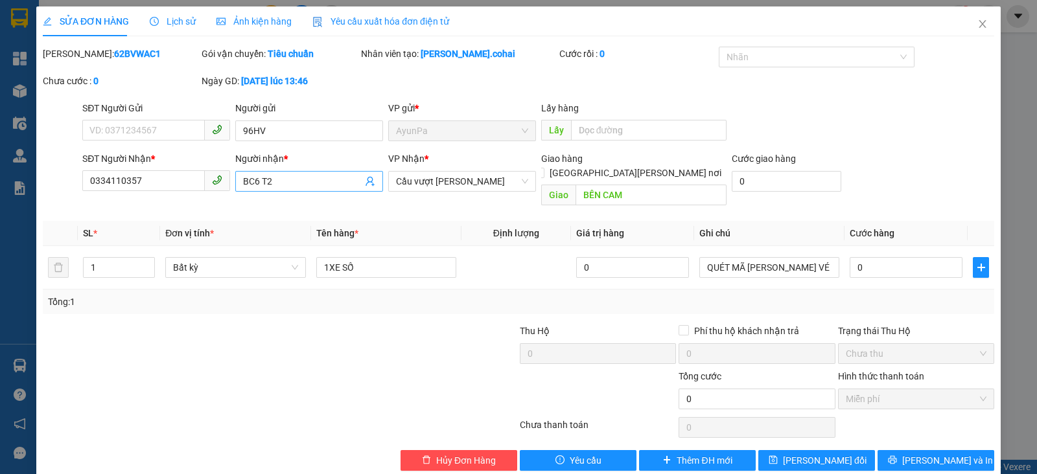
click at [274, 183] on input "BC6 T2" at bounding box center [302, 181] width 119 height 14
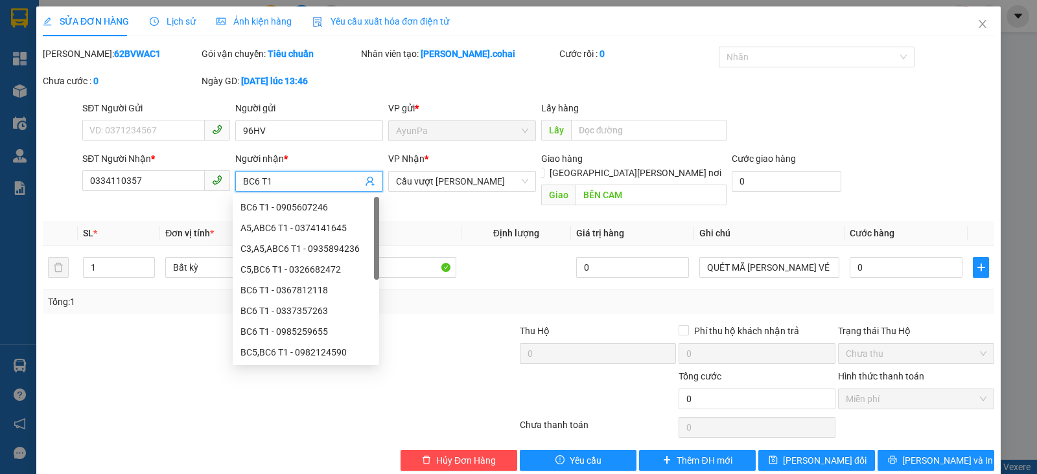
click at [254, 183] on input "BC6 T1" at bounding box center [302, 181] width 119 height 14
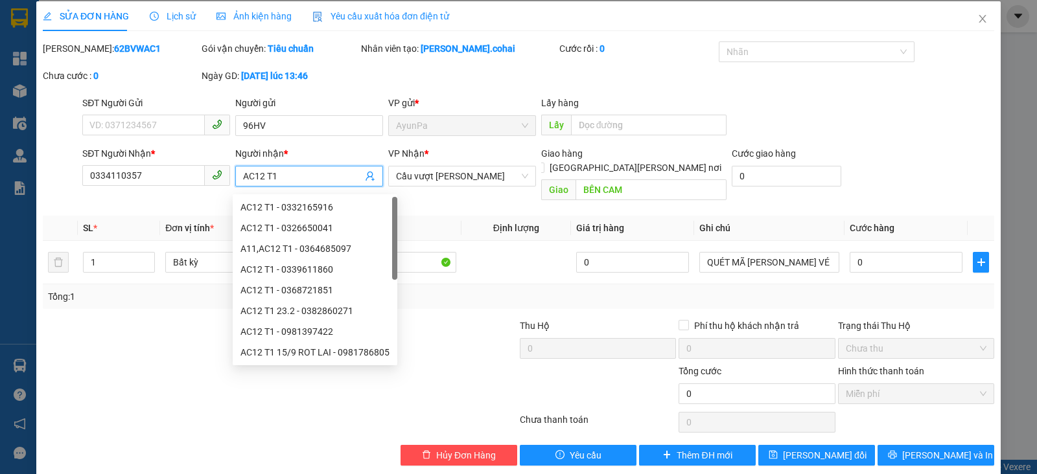
scroll to position [7, 0]
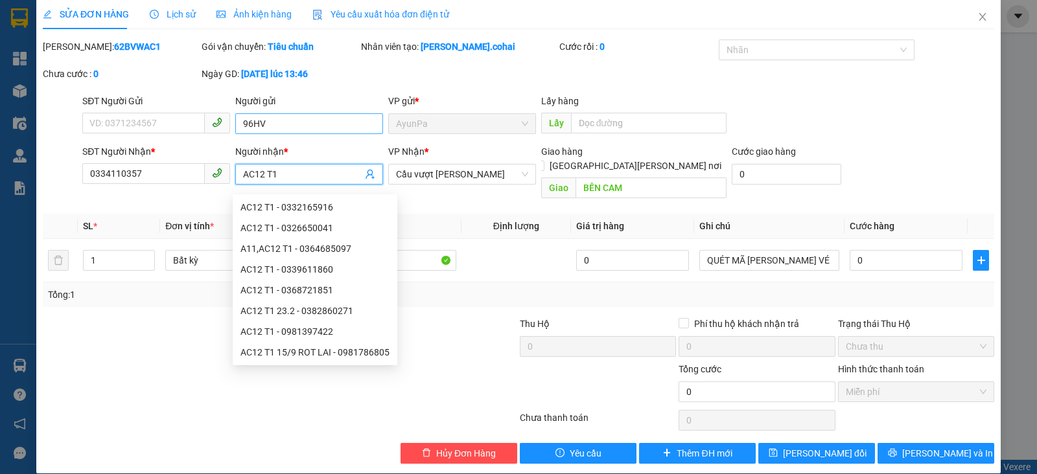
type input "AC12 T1"
click at [331, 127] on input "96HV" at bounding box center [309, 123] width 148 height 21
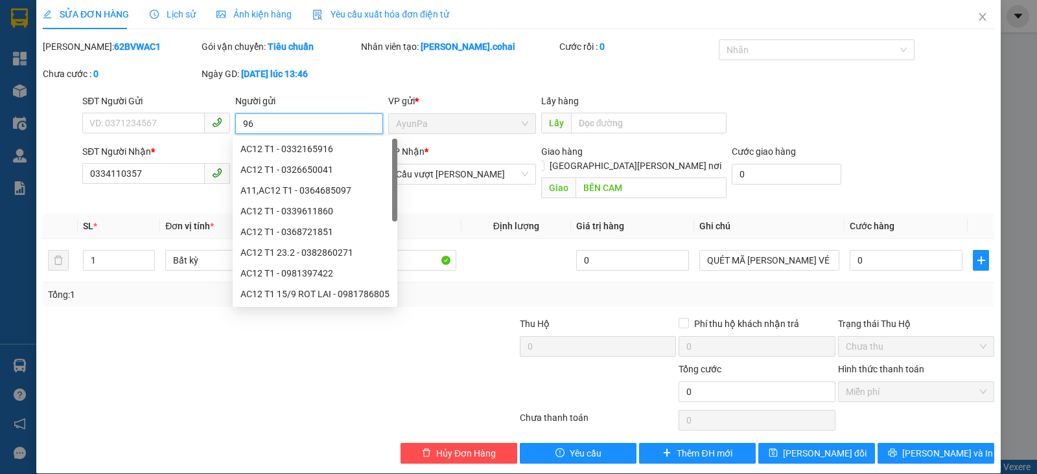
type input "9"
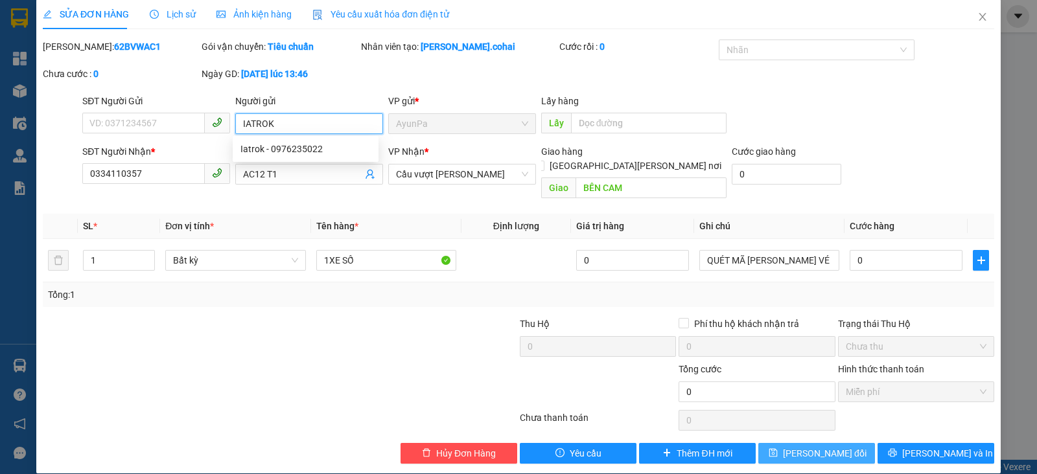
type input "IATROK"
click at [762, 443] on button "Lưu thay đổi" at bounding box center [816, 453] width 117 height 21
